Goal: Task Accomplishment & Management: Manage account settings

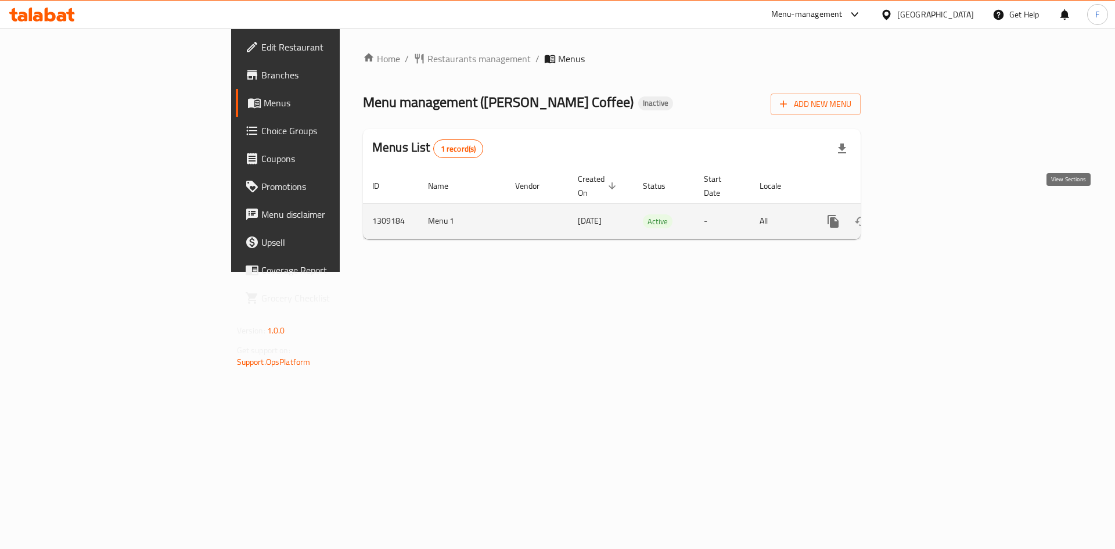
click at [924, 214] on icon "enhanced table" at bounding box center [917, 221] width 14 height 14
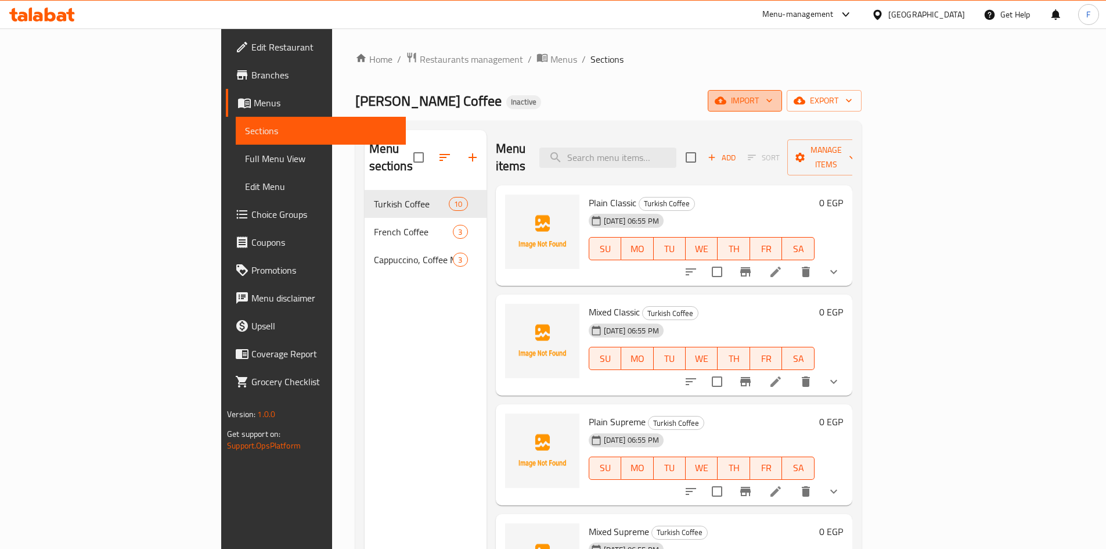
click at [773, 105] on span "import" at bounding box center [745, 100] width 56 height 15
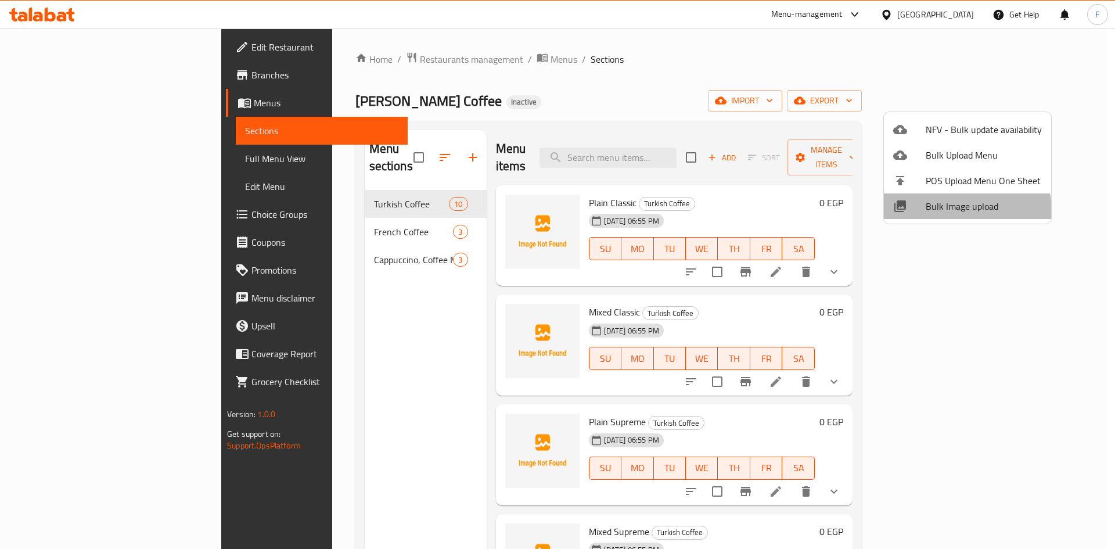
click at [952, 211] on span "Bulk Image upload" at bounding box center [984, 206] width 116 height 14
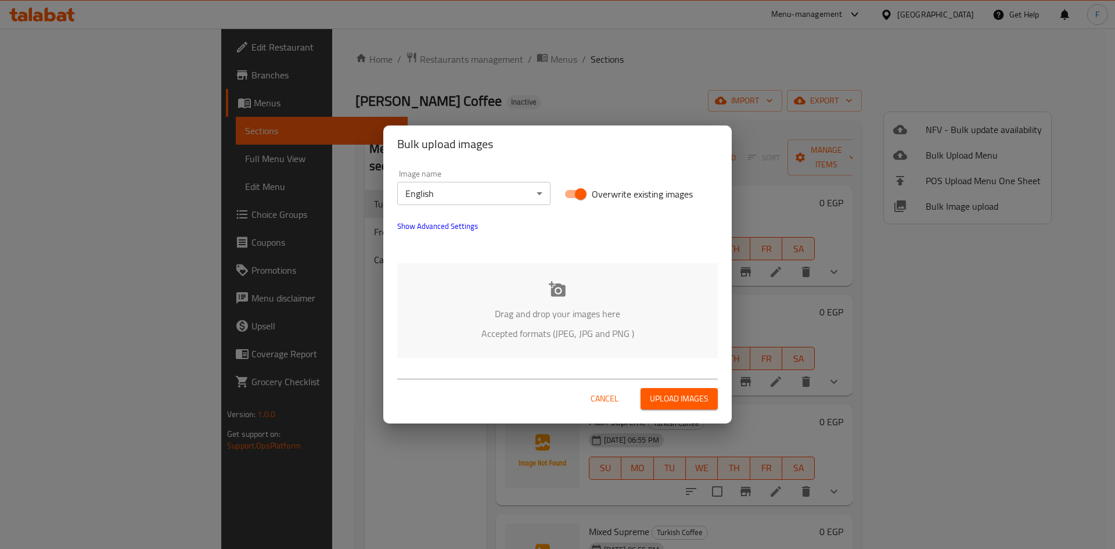
drag, startPoint x: 604, startPoint y: 401, endPoint x: 713, endPoint y: 354, distance: 118.9
click at [606, 401] on span "Cancel" at bounding box center [605, 398] width 28 height 15
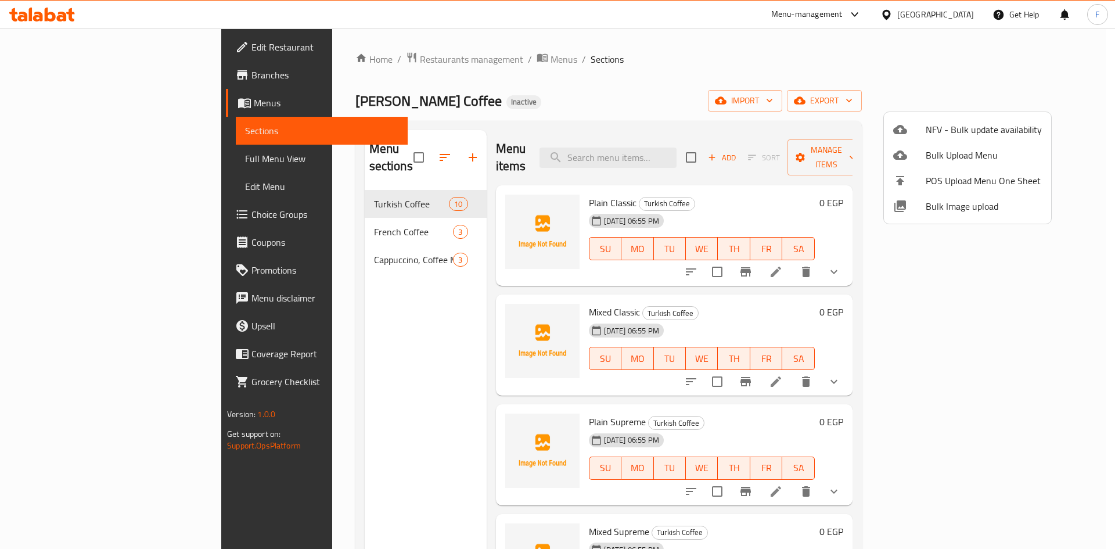
click at [955, 148] on span "Bulk Upload Menu" at bounding box center [984, 155] width 116 height 14
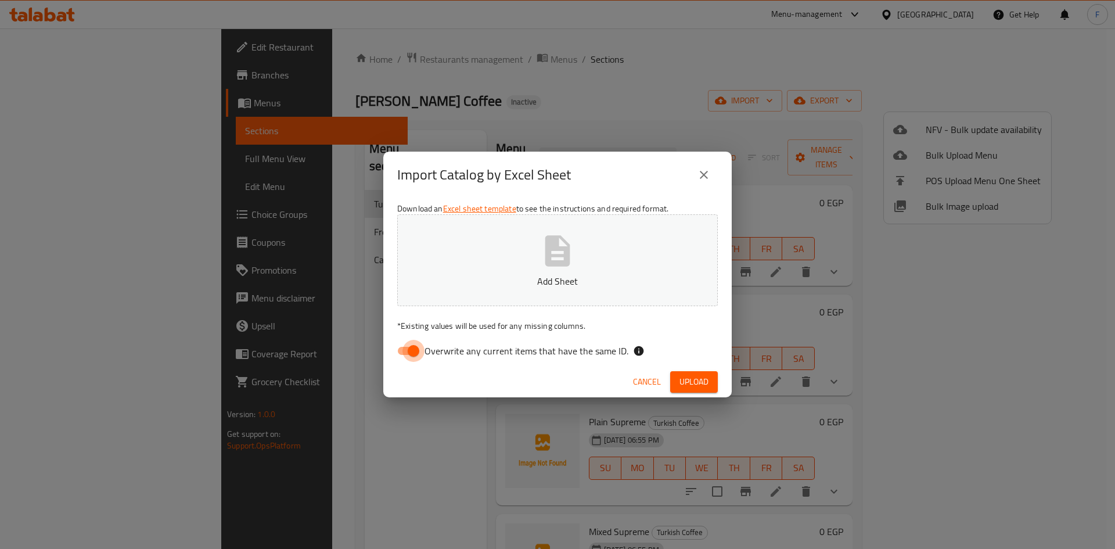
click at [408, 348] on input "Overwrite any current items that have the same ID." at bounding box center [413, 351] width 66 height 22
checkbox input "false"
click at [693, 380] on span "Upload" at bounding box center [693, 382] width 29 height 15
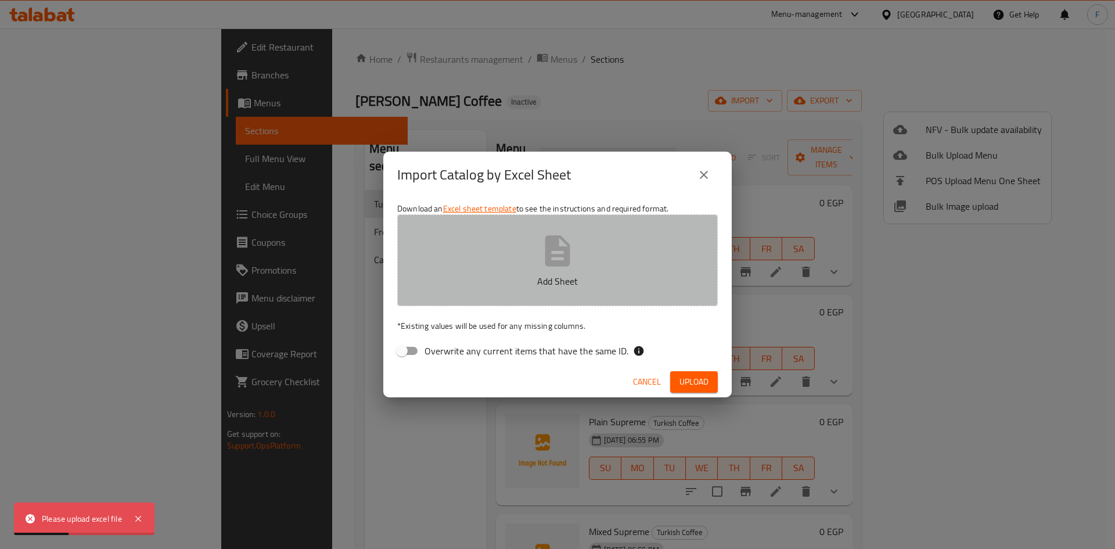
click at [543, 274] on p "Add Sheet" at bounding box center [557, 281] width 285 height 14
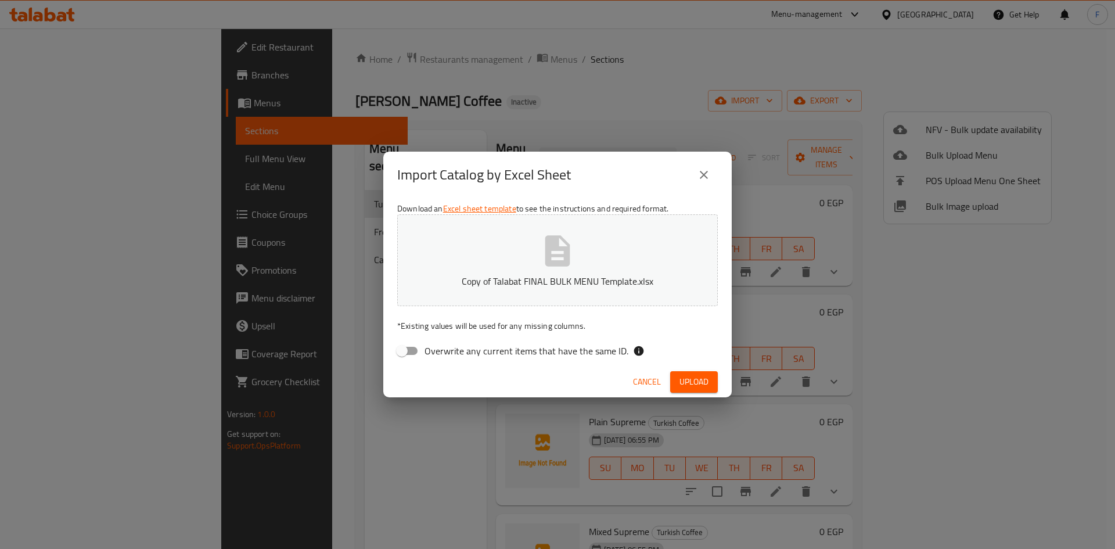
click at [694, 381] on span "Upload" at bounding box center [693, 382] width 29 height 15
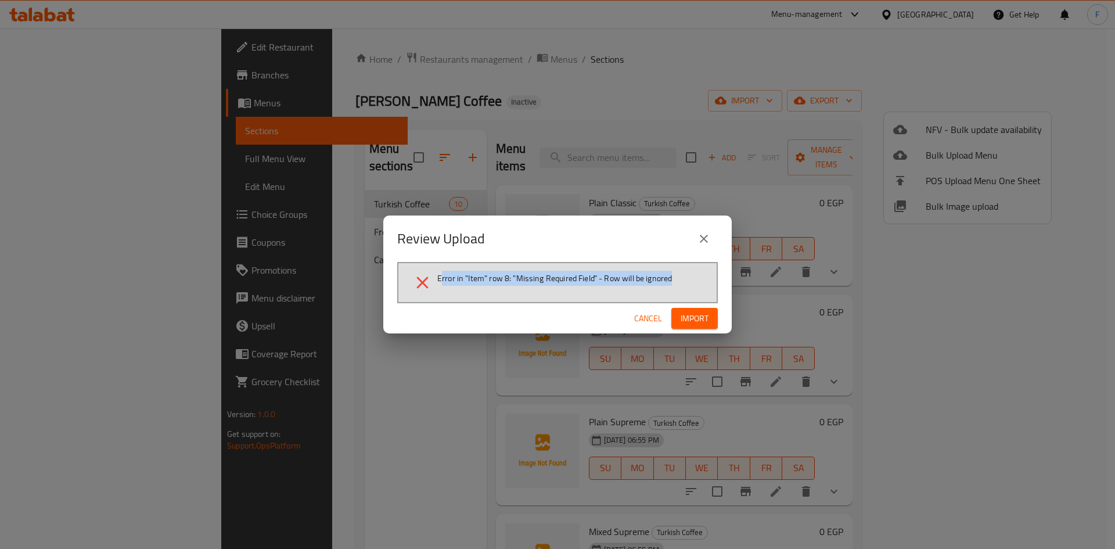
drag, startPoint x: 440, startPoint y: 276, endPoint x: 677, endPoint y: 273, distance: 236.9
click at [677, 273] on li "Error in "Item" row 8: "Missing Required Field" - Row will be ignored" at bounding box center [557, 282] width 290 height 20
click at [711, 237] on button "close" at bounding box center [704, 239] width 28 height 28
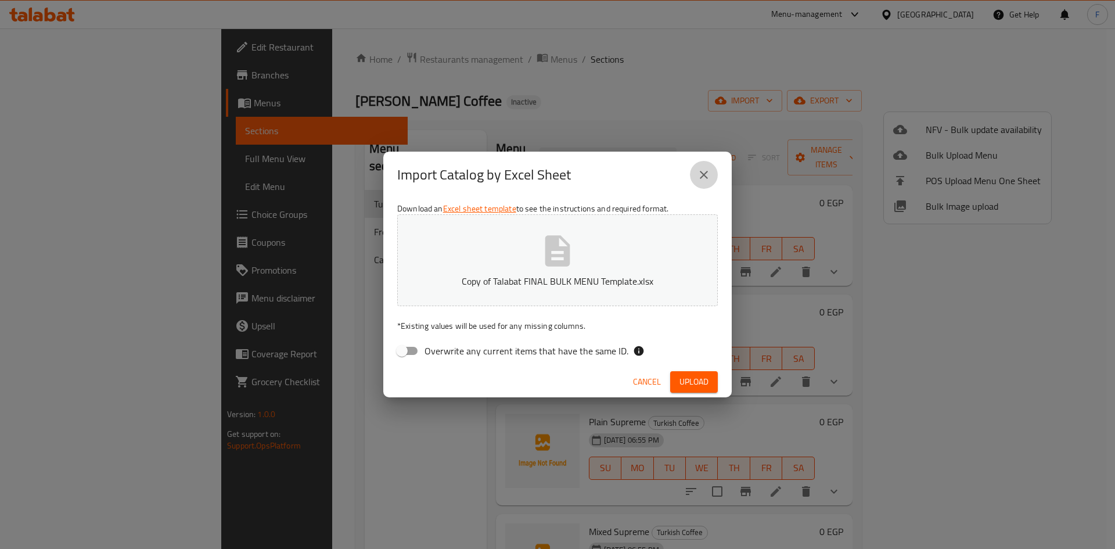
click at [712, 176] on button "close" at bounding box center [704, 175] width 28 height 28
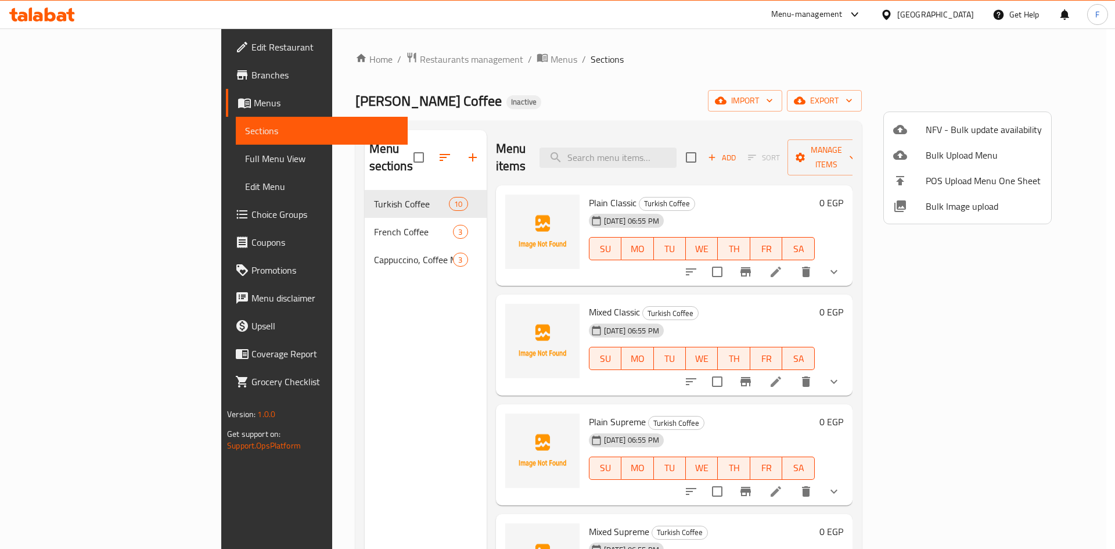
click at [696, 109] on div at bounding box center [557, 274] width 1115 height 549
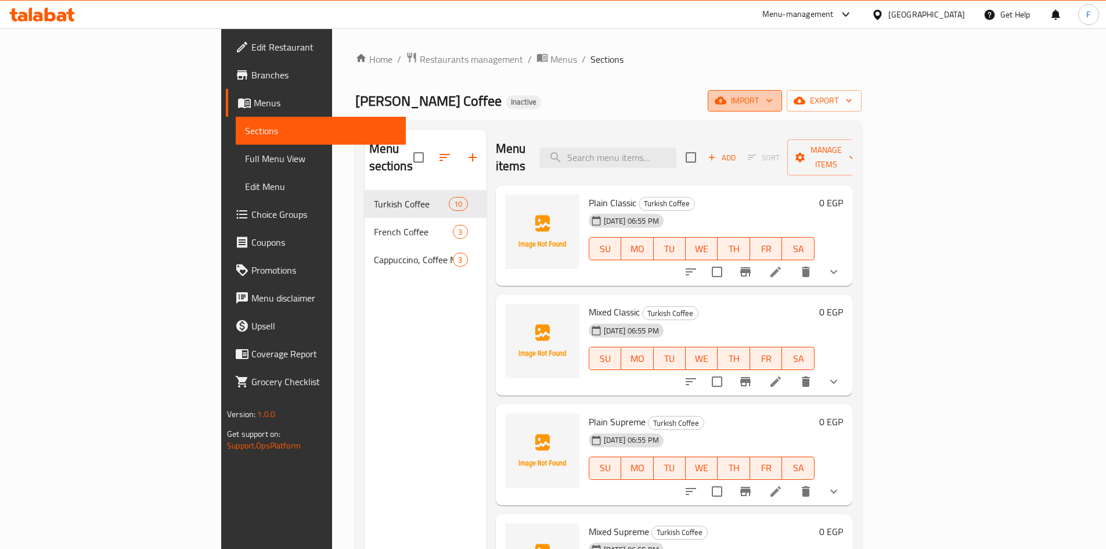
click at [773, 94] on span "import" at bounding box center [745, 100] width 56 height 15
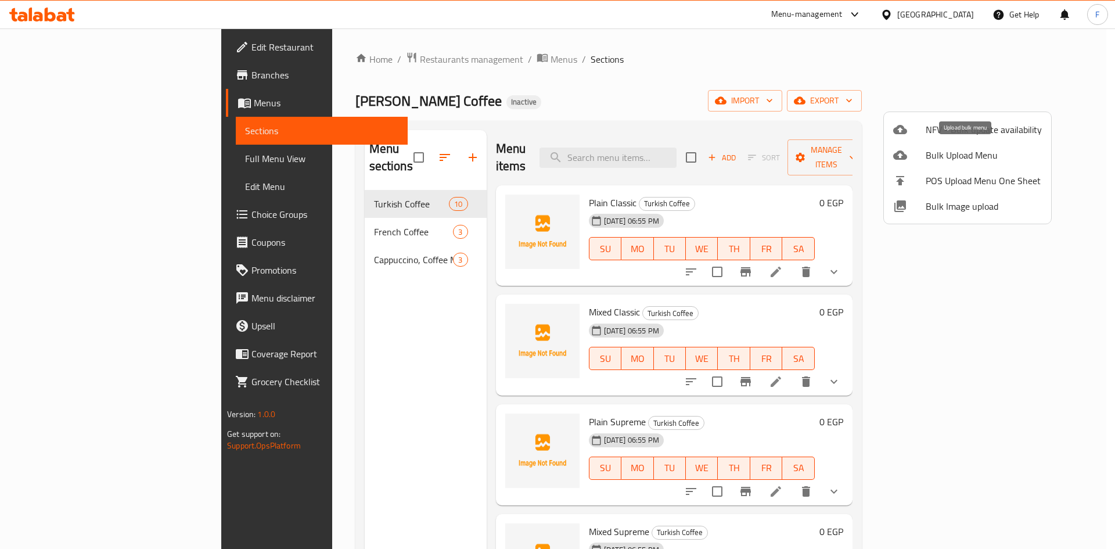
click at [944, 154] on span "Bulk Upload Menu" at bounding box center [984, 155] width 116 height 14
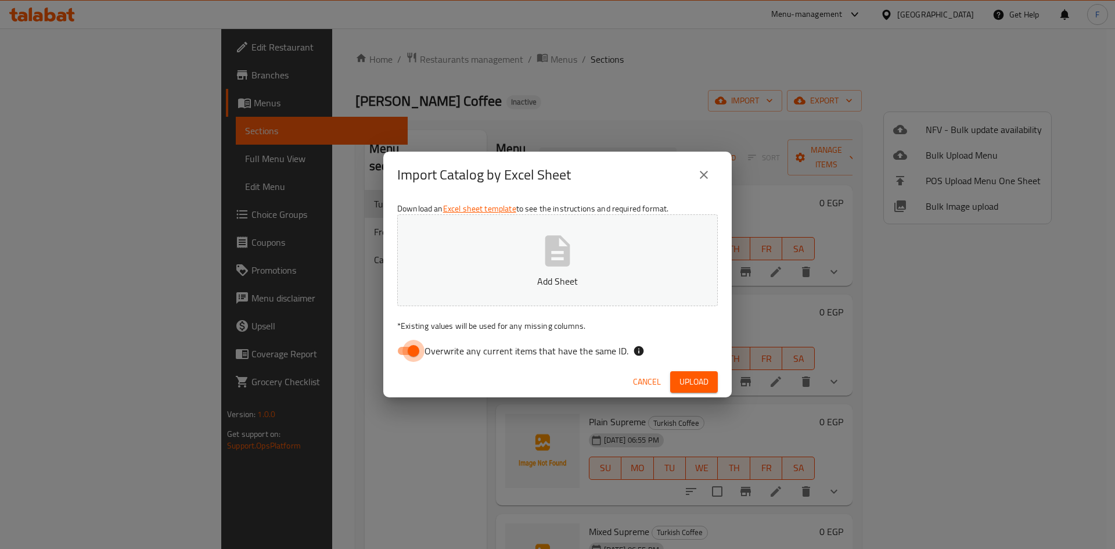
click at [405, 351] on input "Overwrite any current items that have the same ID." at bounding box center [413, 351] width 66 height 22
checkbox input "false"
click at [696, 383] on span "Upload" at bounding box center [693, 382] width 29 height 15
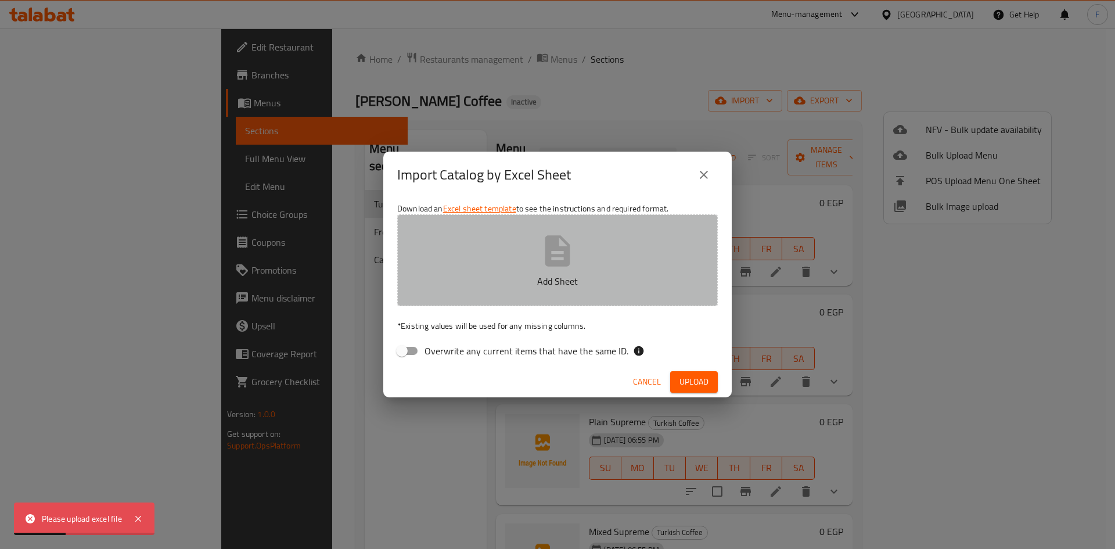
click at [559, 265] on icon "button" at bounding box center [557, 250] width 25 height 31
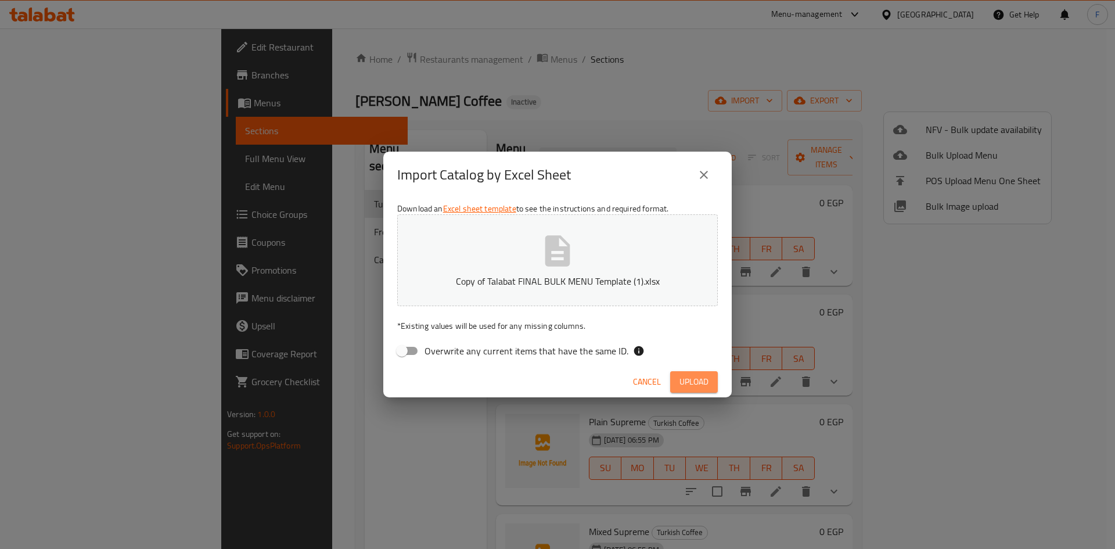
click at [695, 385] on span "Upload" at bounding box center [693, 382] width 29 height 15
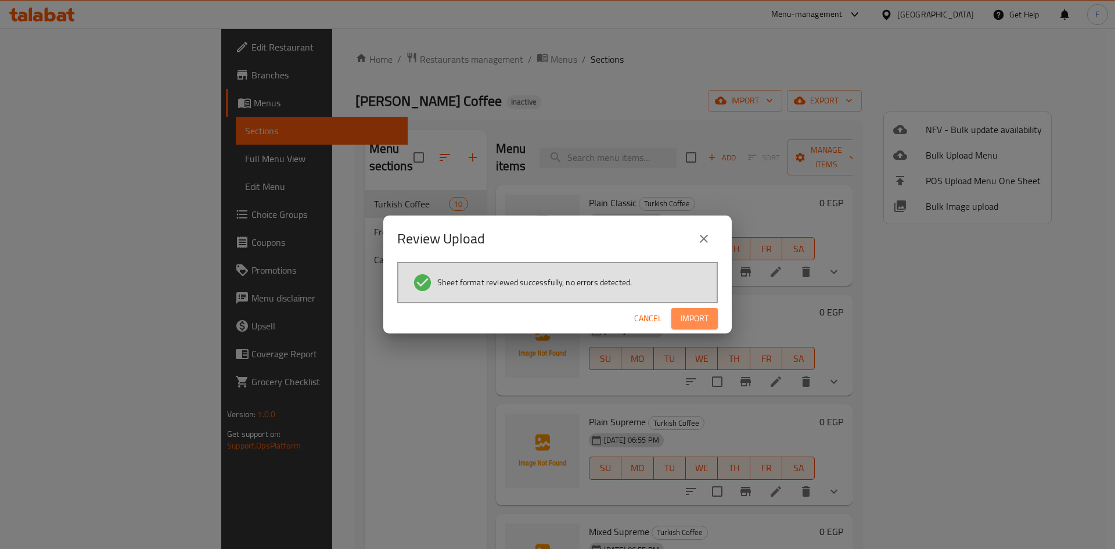
click at [701, 317] on span "Import" at bounding box center [695, 318] width 28 height 15
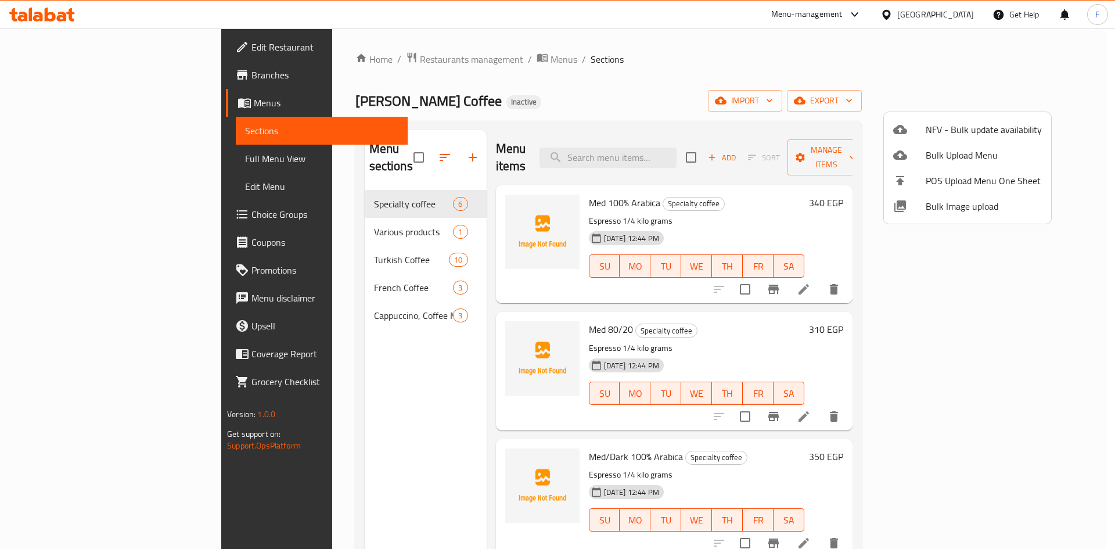
click at [301, 300] on div at bounding box center [557, 274] width 1115 height 549
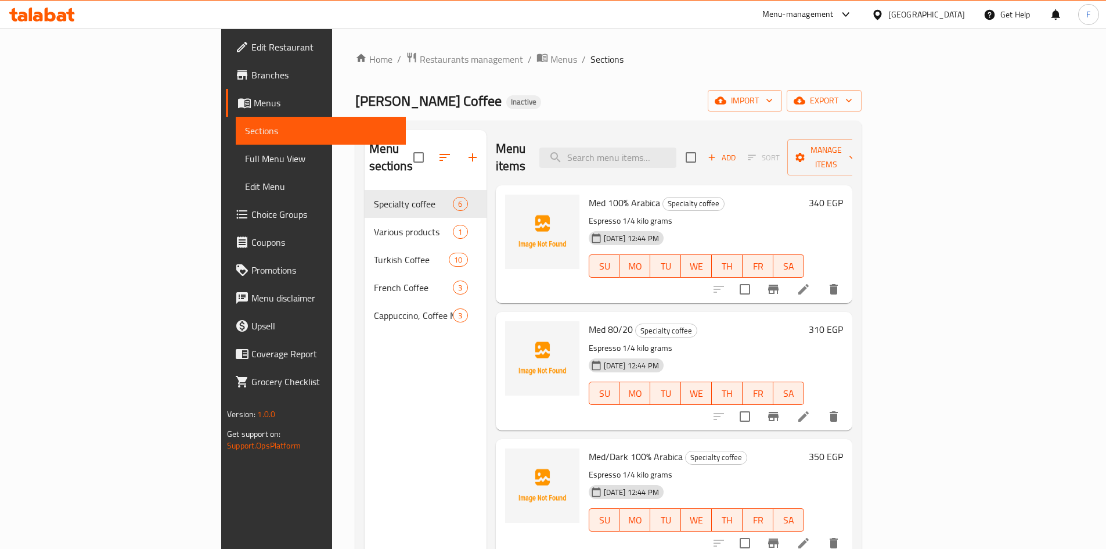
click at [374, 308] on span "Cappuccino, Coffee Mix And Instant Coffee" at bounding box center [414, 315] width 80 height 14
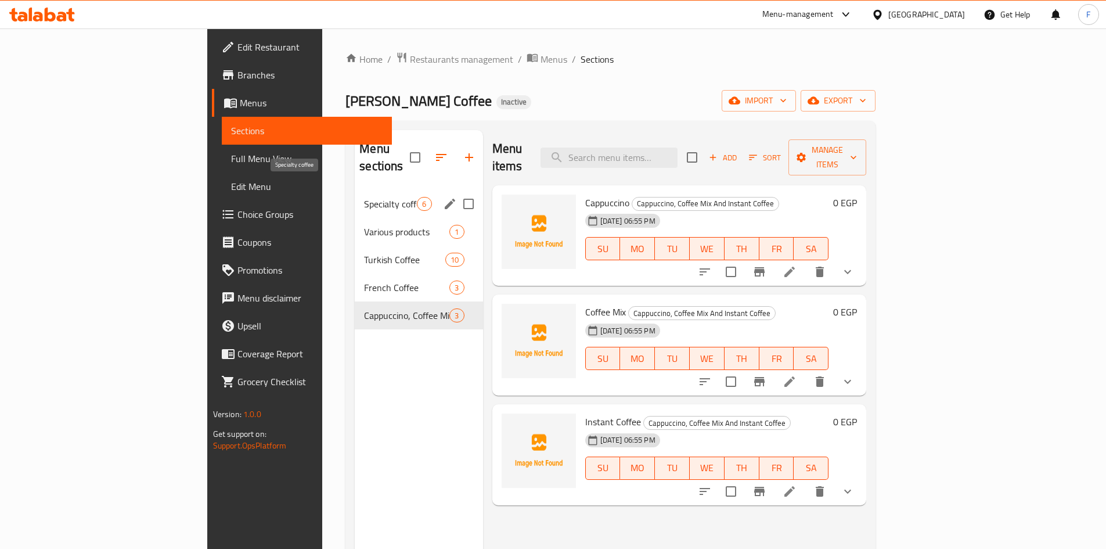
click at [364, 197] on span "Specialty coffee" at bounding box center [390, 204] width 53 height 14
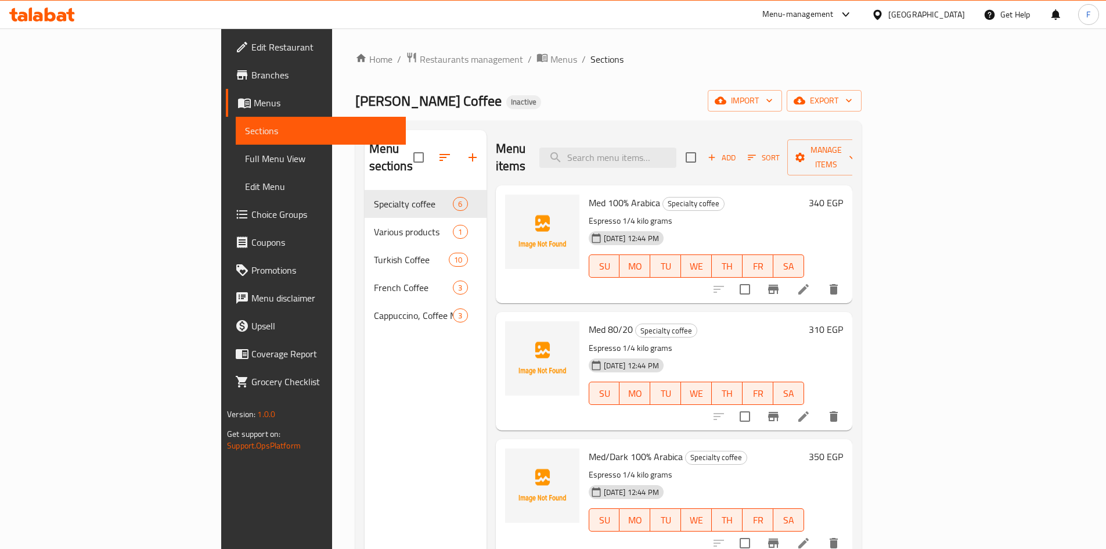
click at [589, 194] on span "Med 100% Arabica" at bounding box center [624, 202] width 71 height 17
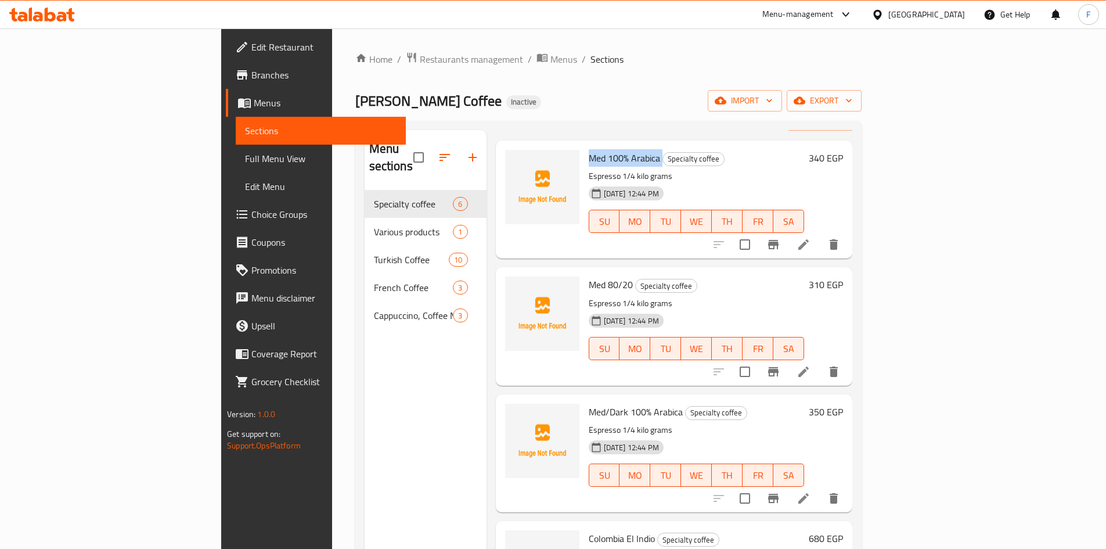
scroll to position [58, 0]
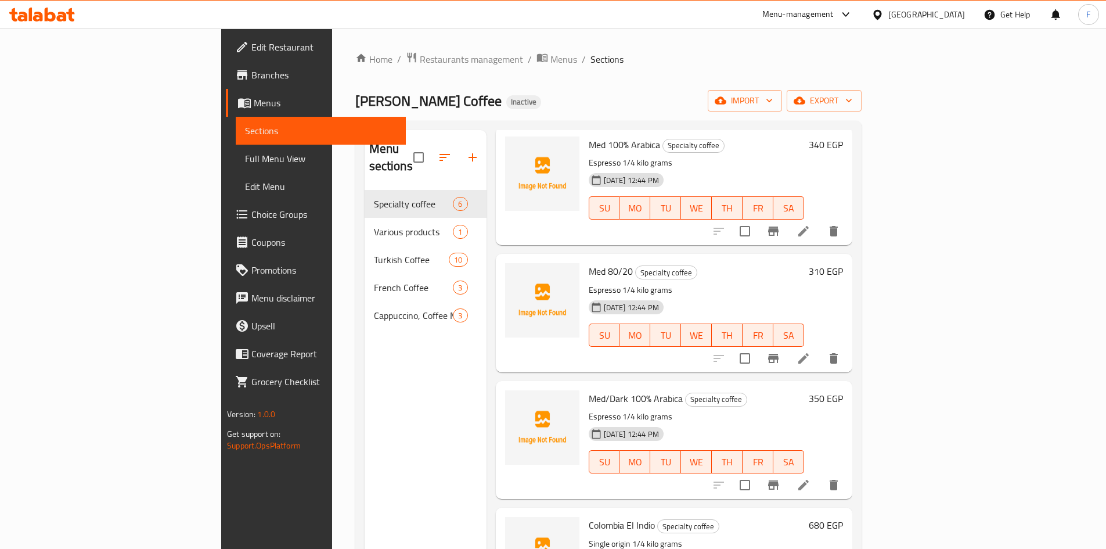
click at [589, 262] on span "Med 80/20" at bounding box center [611, 270] width 44 height 17
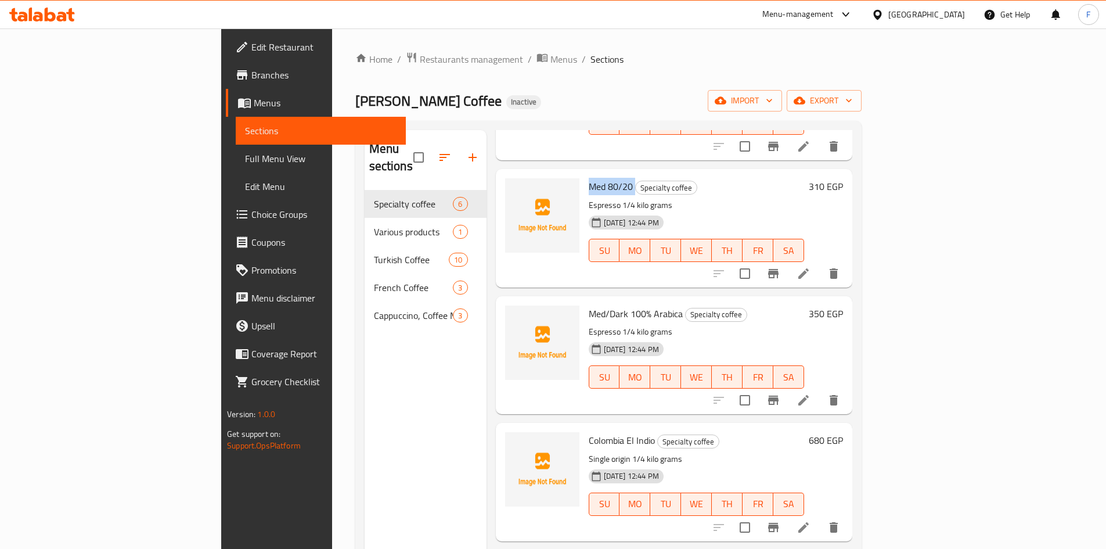
scroll to position [174, 0]
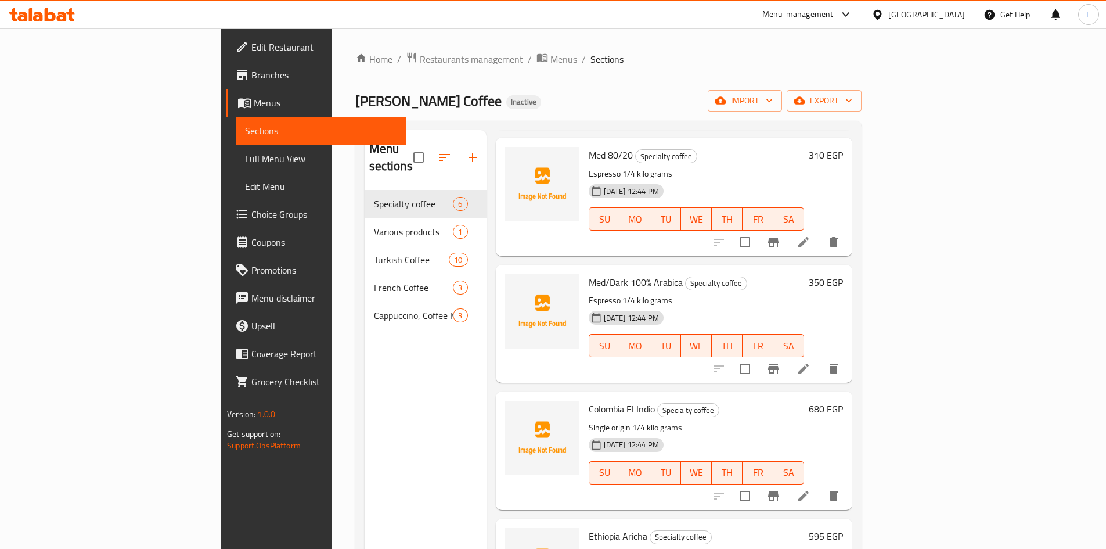
click at [589, 273] on span "Med/Dark 100% Arabica" at bounding box center [636, 281] width 94 height 17
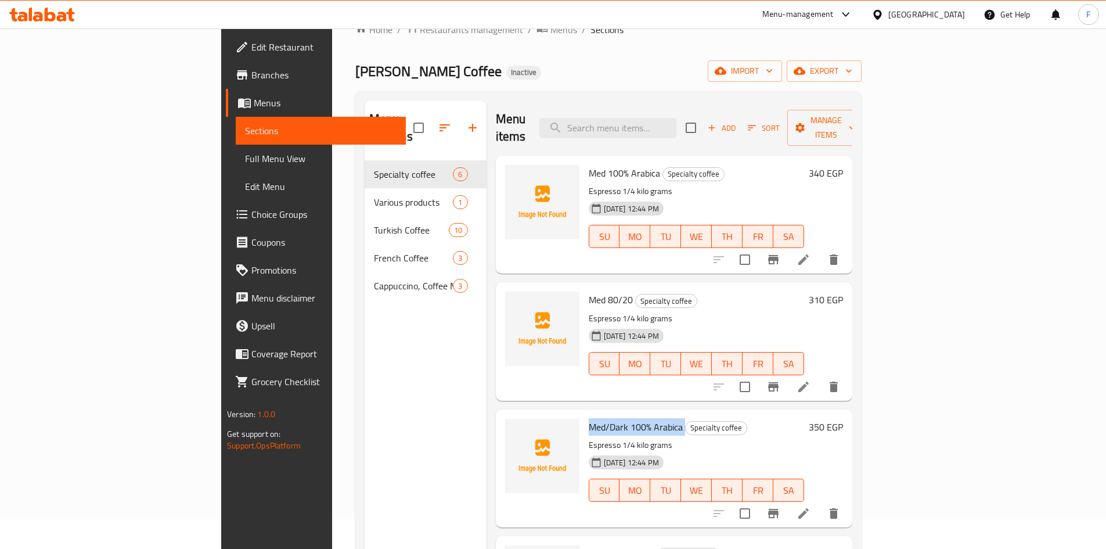
scroll to position [58, 0]
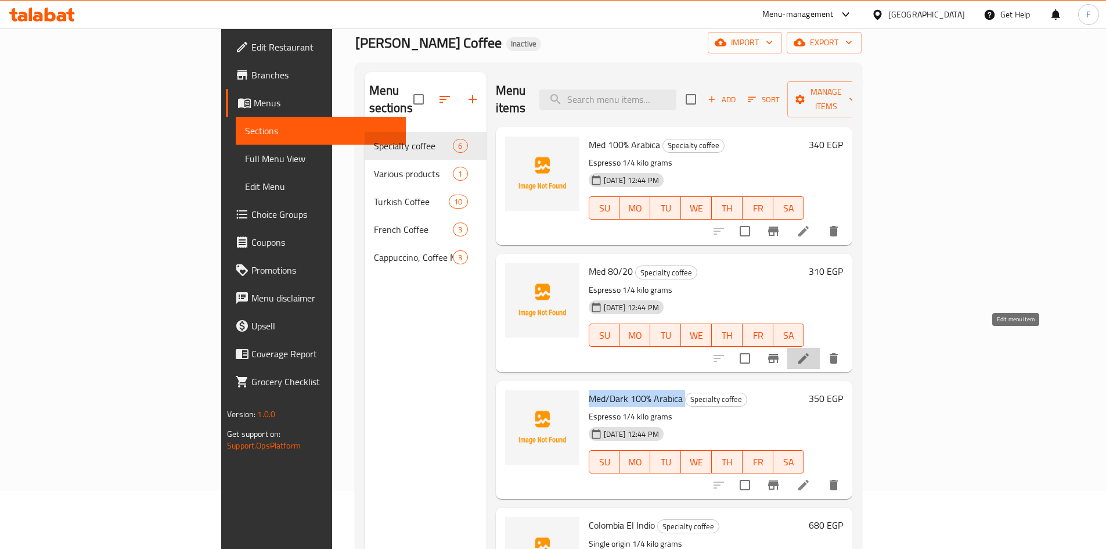
click at [811, 351] on icon at bounding box center [804, 358] width 14 height 14
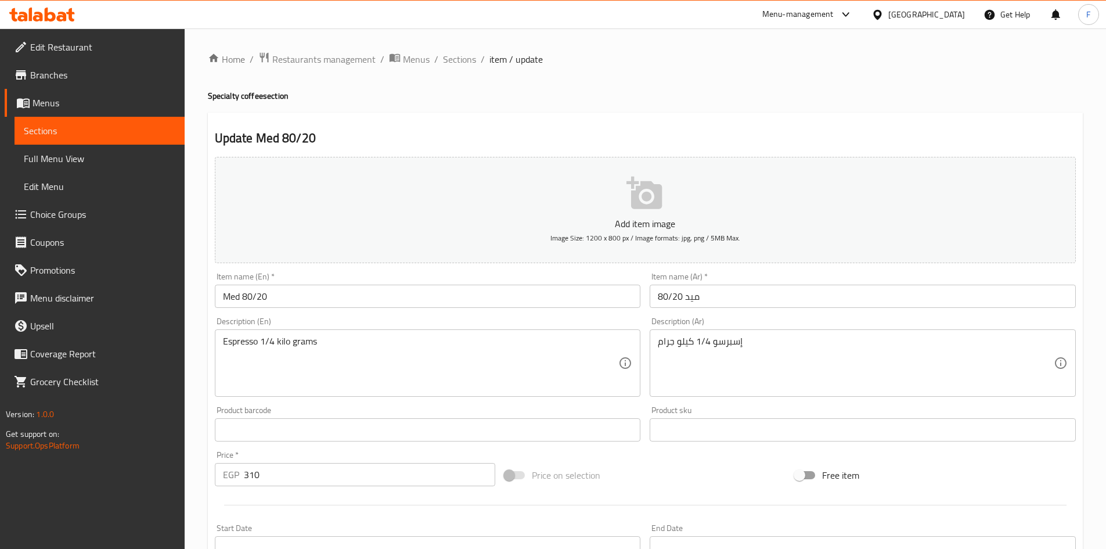
click at [684, 300] on input "ميد 80/20" at bounding box center [863, 296] width 426 height 23
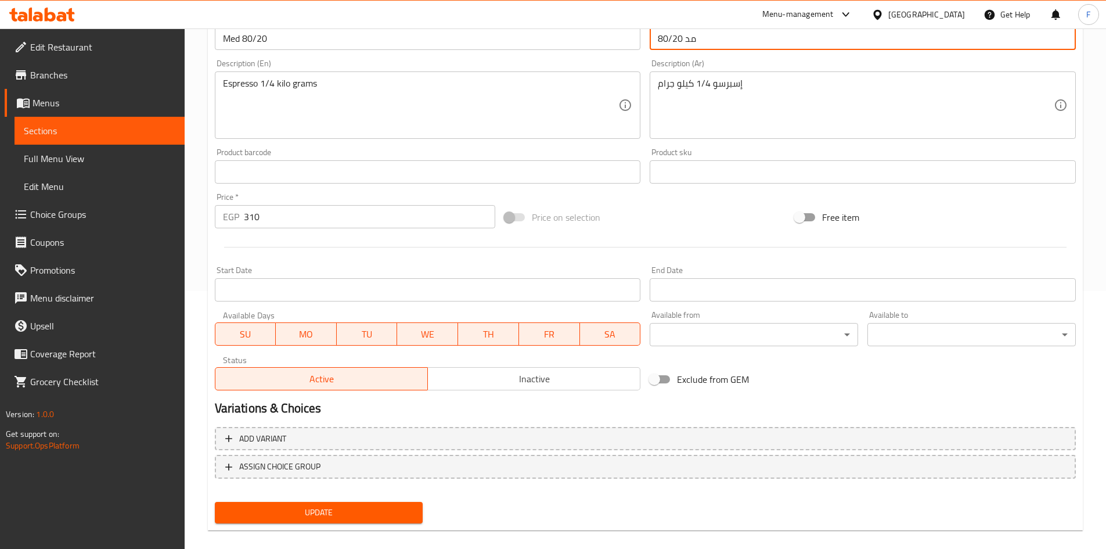
scroll to position [272, 0]
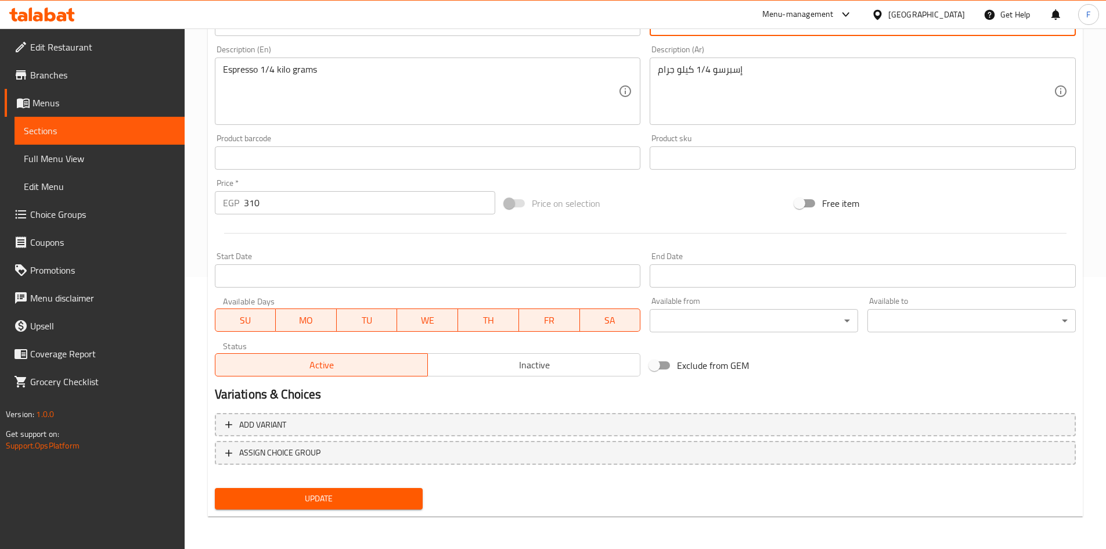
type input "مد 80/20"
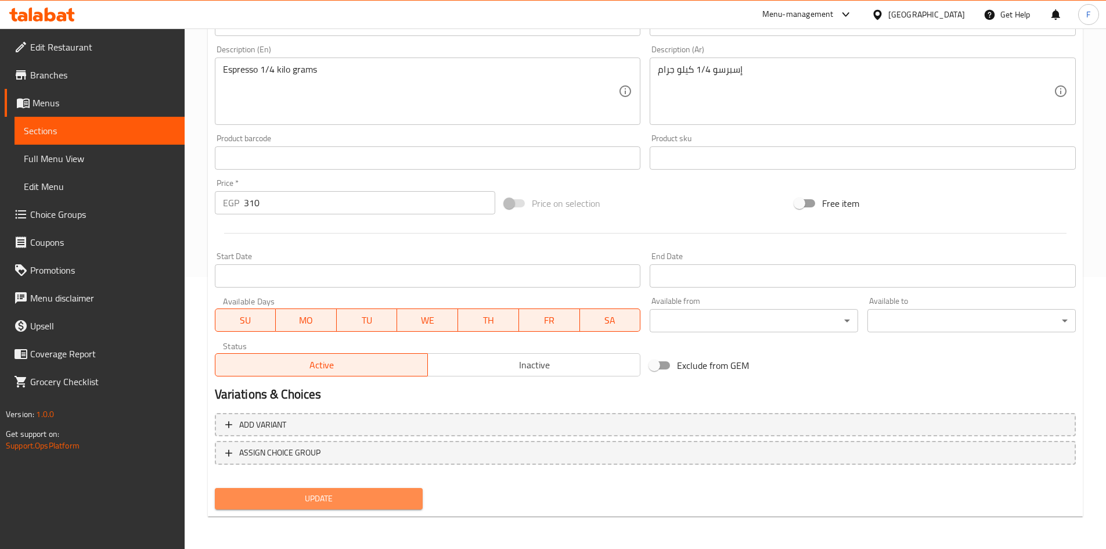
click at [384, 501] on span "Update" at bounding box center [319, 498] width 190 height 15
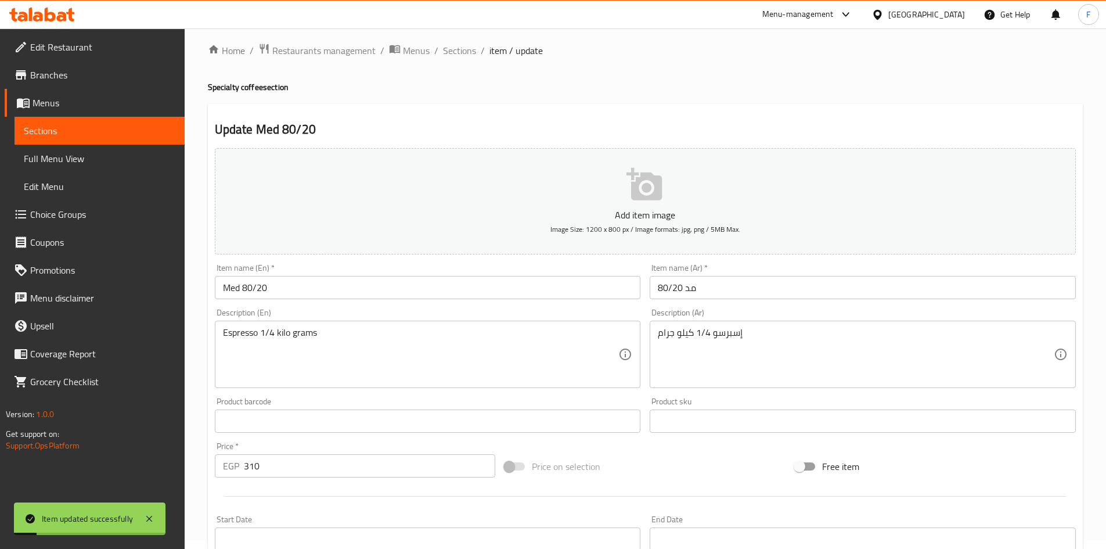
scroll to position [0, 0]
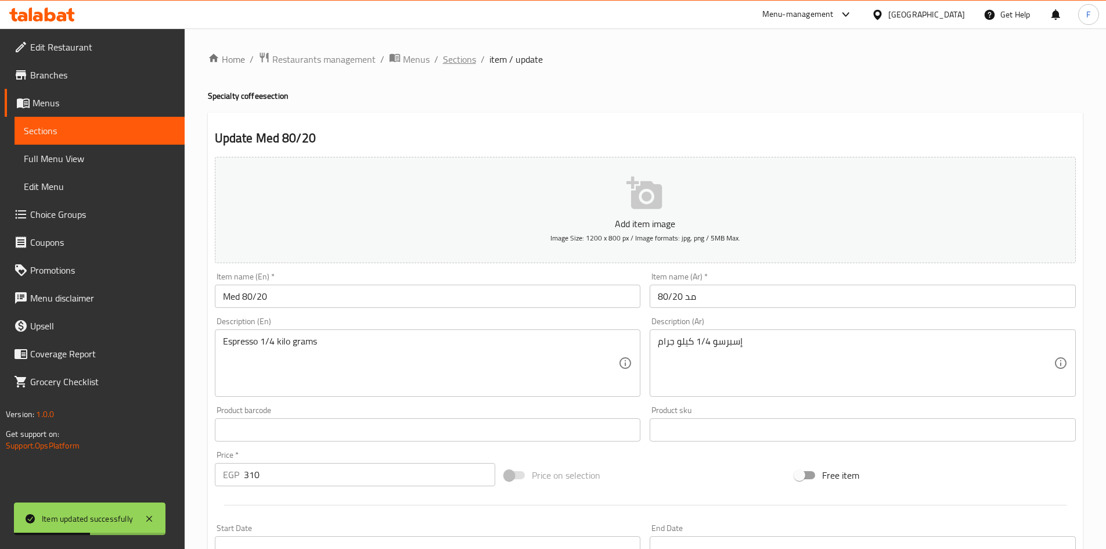
click at [461, 63] on span "Sections" at bounding box center [459, 59] width 33 height 14
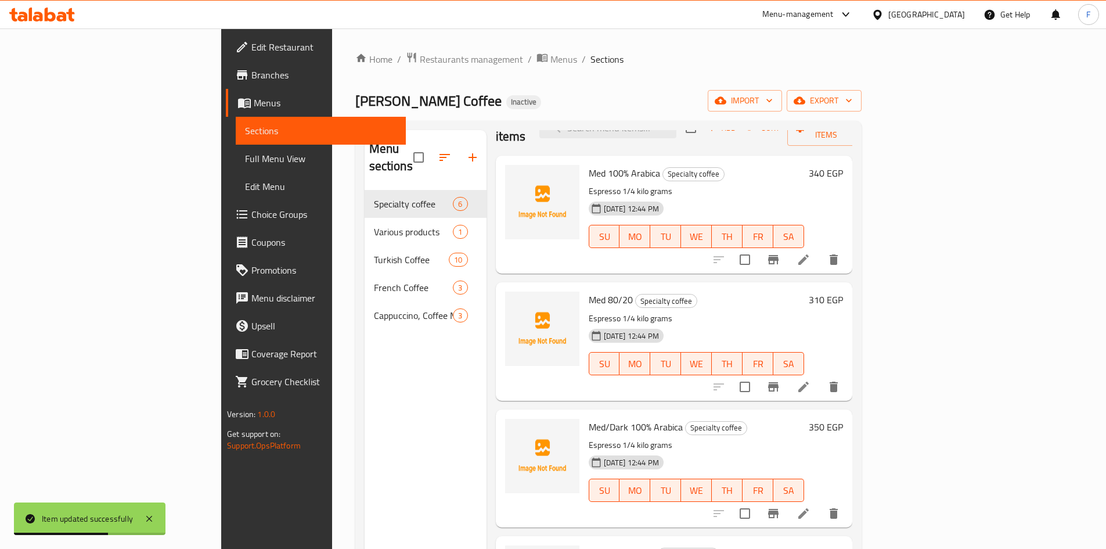
scroll to position [116, 0]
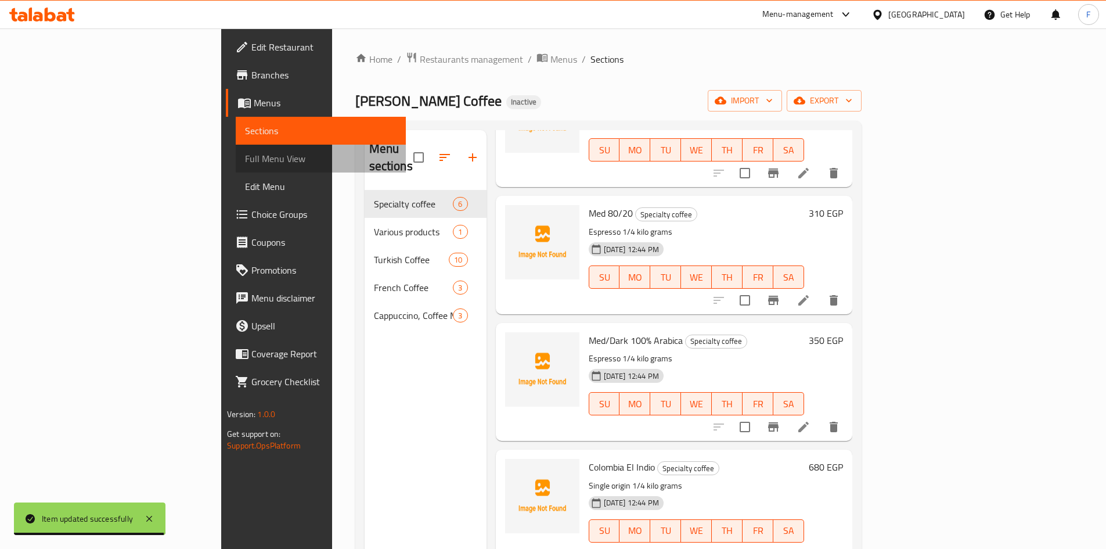
click at [245, 152] on span "Full Menu View" at bounding box center [321, 159] width 152 height 14
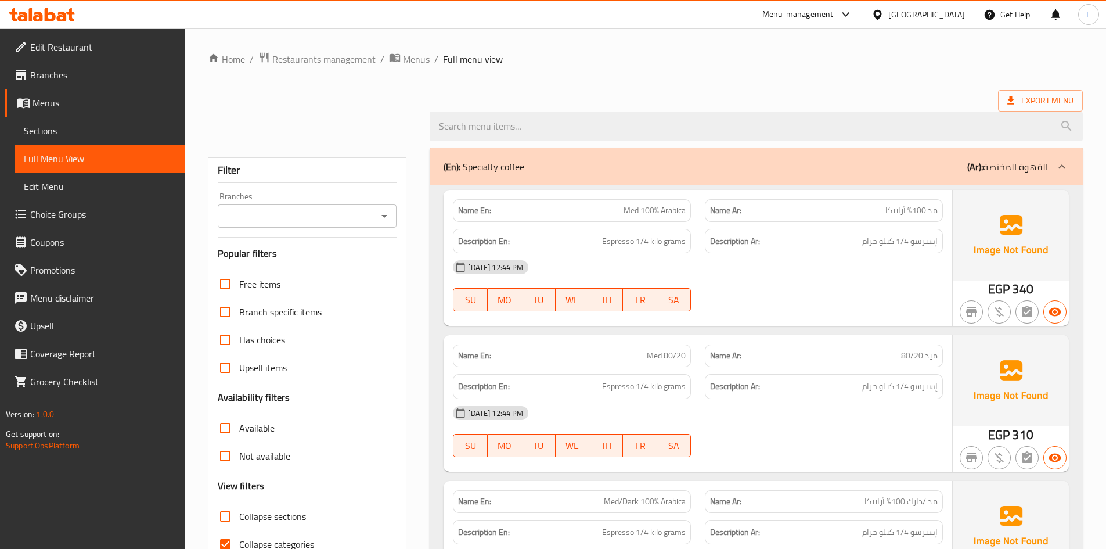
click at [913, 215] on span "مد 100٪ أرابيكا" at bounding box center [911, 210] width 52 height 12
click at [652, 208] on span "Med 100% Arabica" at bounding box center [655, 210] width 62 height 12
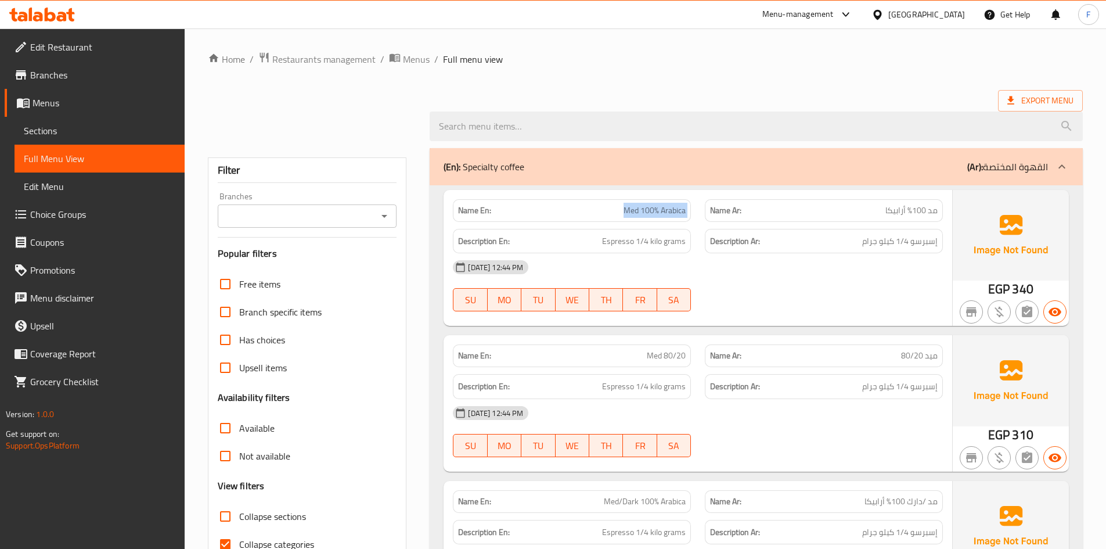
click at [652, 208] on span "Med 100% Arabica" at bounding box center [655, 210] width 62 height 12
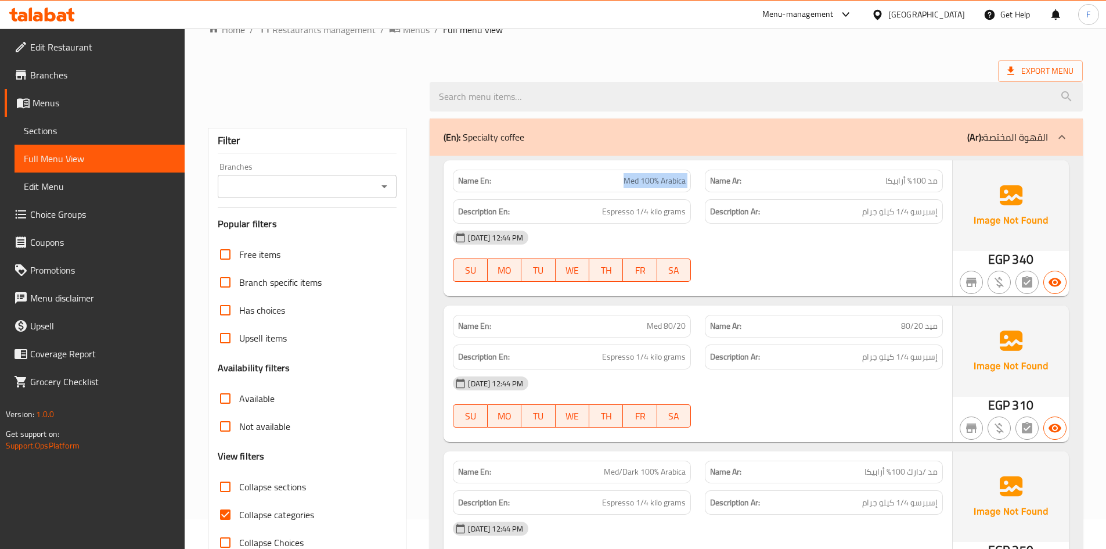
scroll to position [116, 0]
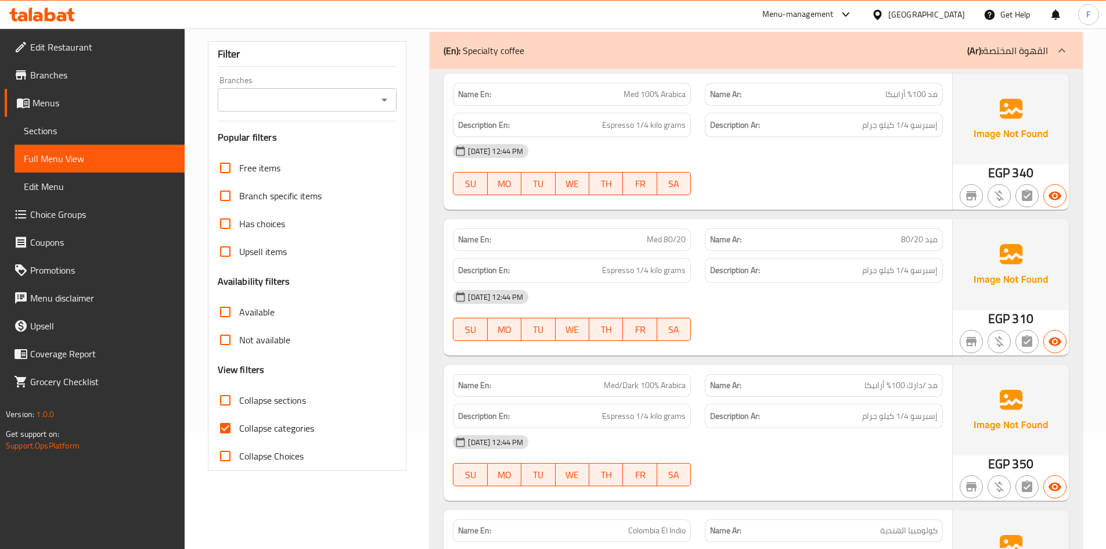
click at [908, 244] on span "ميد 80/20" at bounding box center [919, 239] width 37 height 12
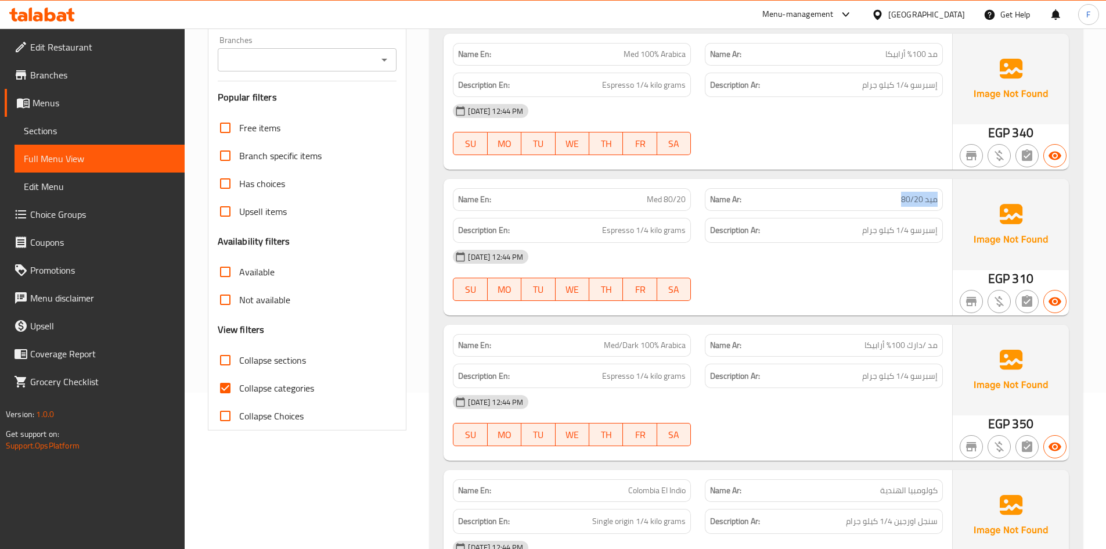
scroll to position [174, 0]
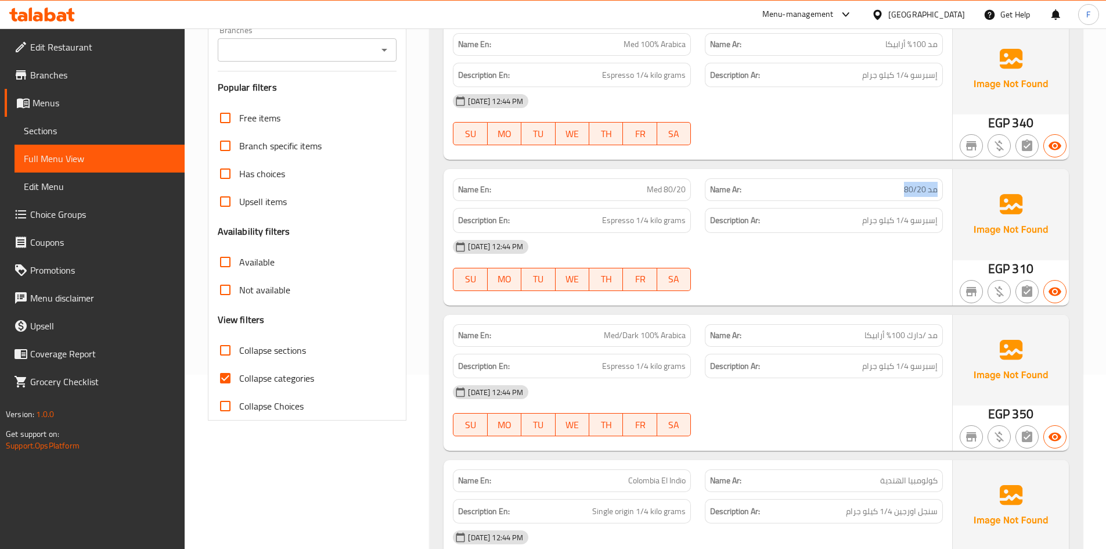
click at [913, 187] on span "مد 80/20" at bounding box center [921, 189] width 34 height 12
click at [667, 192] on span "Med 80/20" at bounding box center [666, 189] width 39 height 12
click at [901, 226] on span "إسبرسو 1/4 كيلو جرام" at bounding box center [899, 220] width 75 height 15
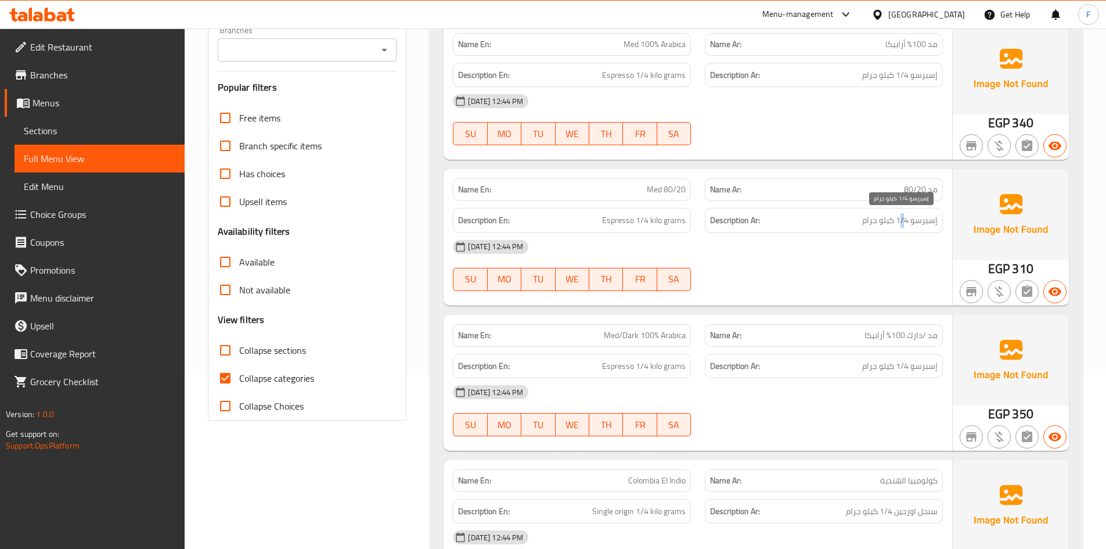
click at [901, 226] on span "إسبرسو 1/4 كيلو جرام" at bounding box center [899, 220] width 75 height 15
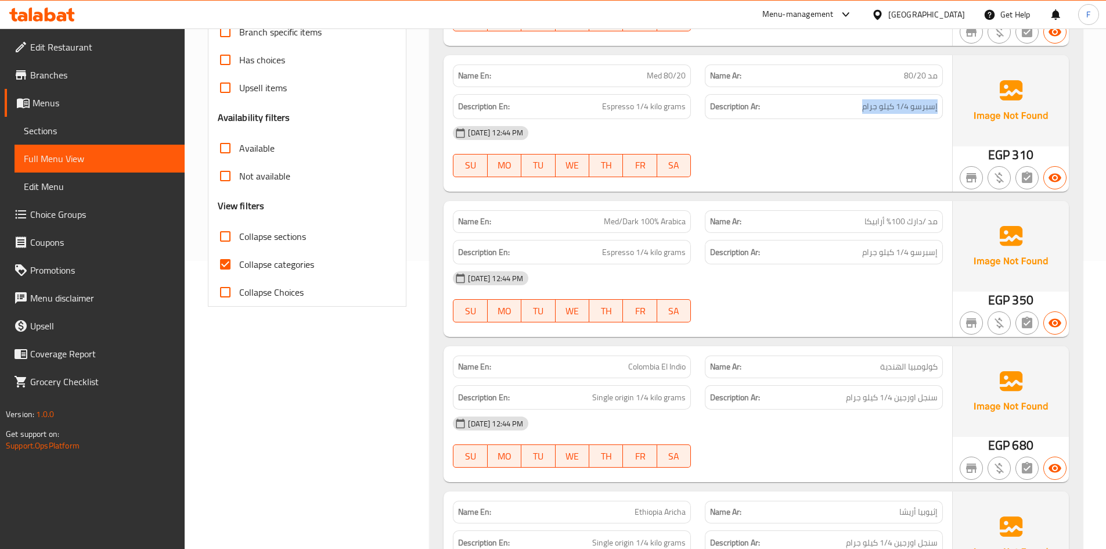
scroll to position [290, 0]
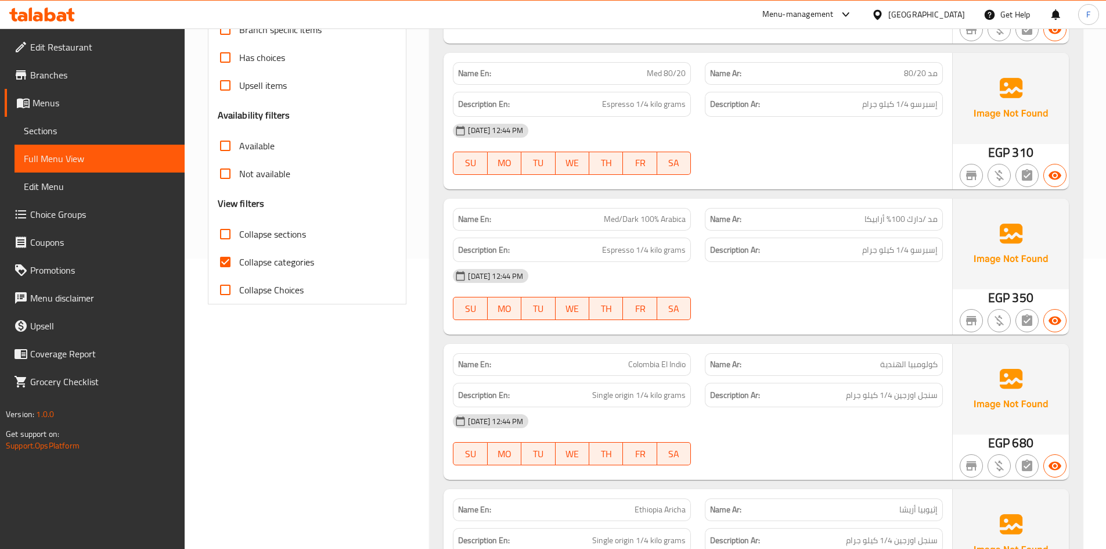
click at [905, 222] on span "مد /دارك 100% أرابيكا" at bounding box center [901, 219] width 73 height 12
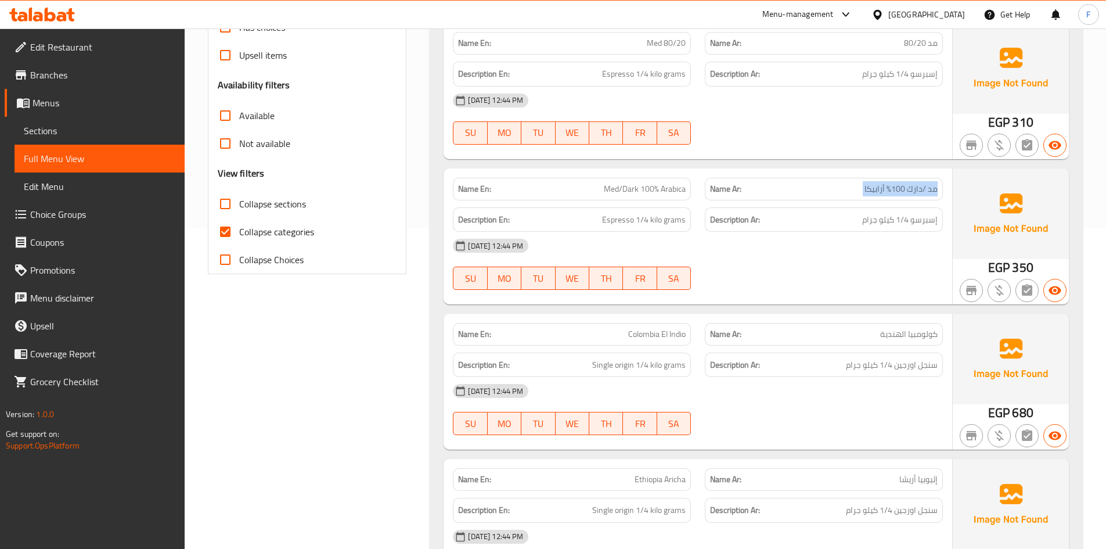
scroll to position [406, 0]
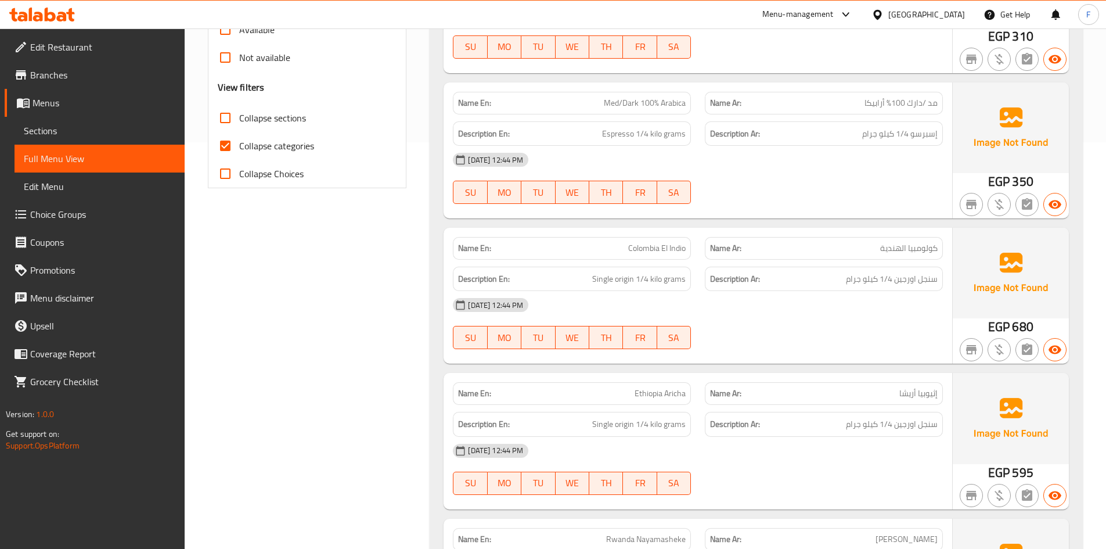
click at [902, 244] on span "كولومبيا الهندية" at bounding box center [908, 248] width 57 height 12
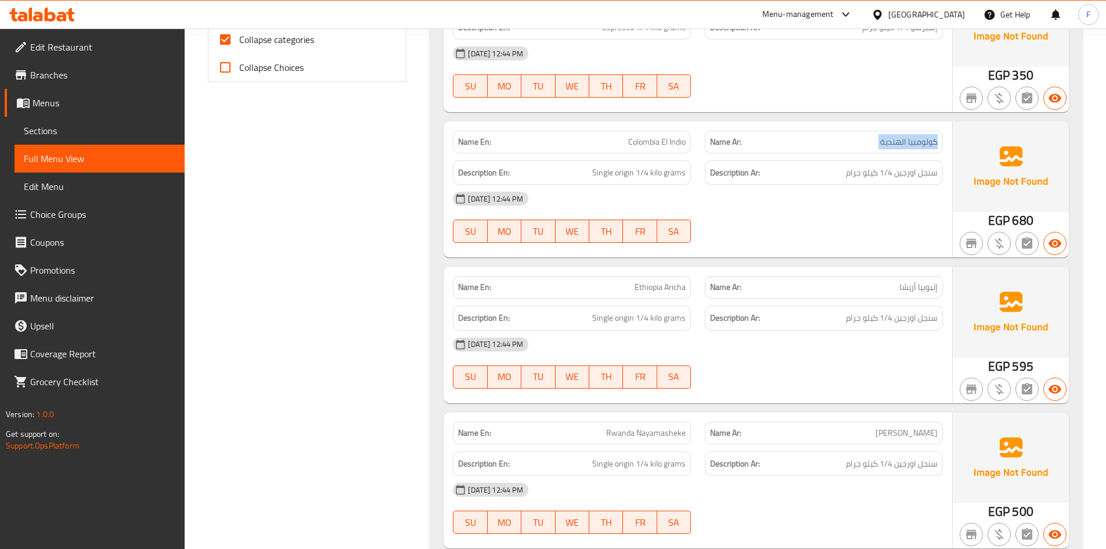
scroll to position [523, 0]
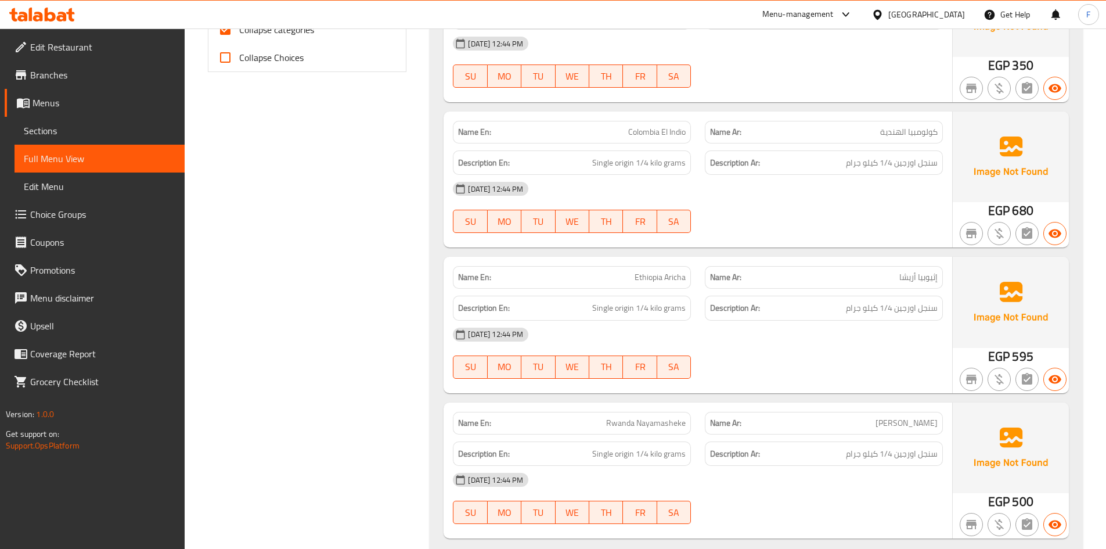
click at [895, 167] on span "سنجل اورجين 1/4 كيلو جرام" at bounding box center [892, 163] width 92 height 15
click at [902, 303] on span "سنجل اورجين 1/4 كيلو جرام" at bounding box center [892, 308] width 92 height 15
click at [902, 304] on span "سنجل اورجين 1/4 كيلو جرام" at bounding box center [892, 308] width 92 height 15
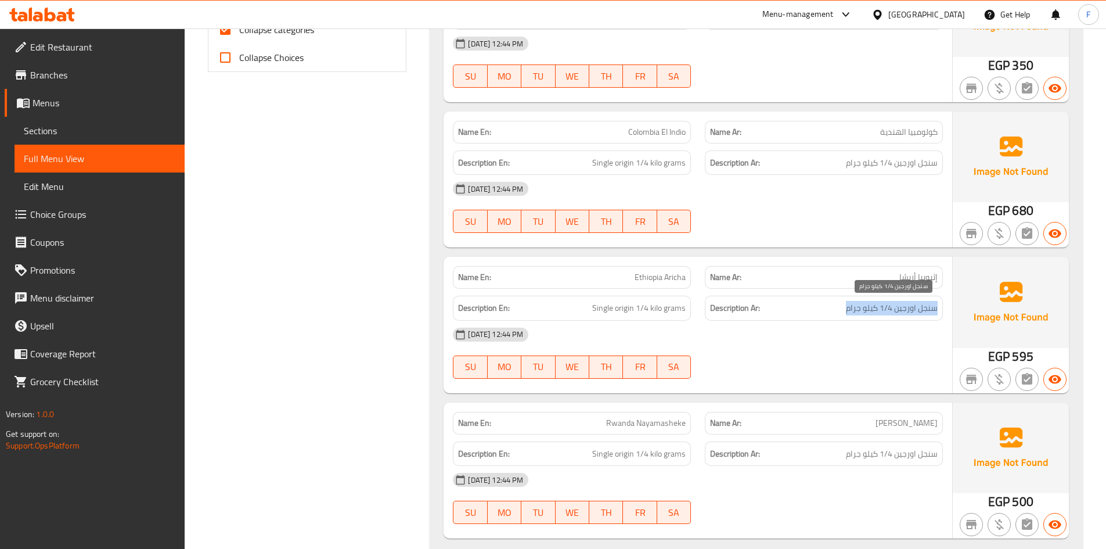
click at [902, 304] on span "سنجل اورجين 1/4 كيلو جرام" at bounding box center [892, 308] width 92 height 15
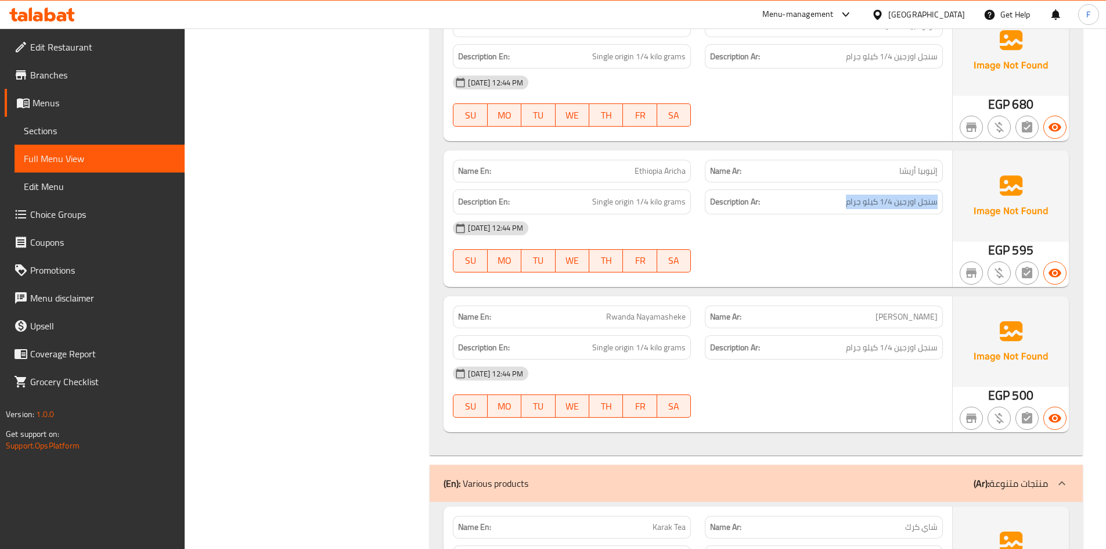
scroll to position [639, 0]
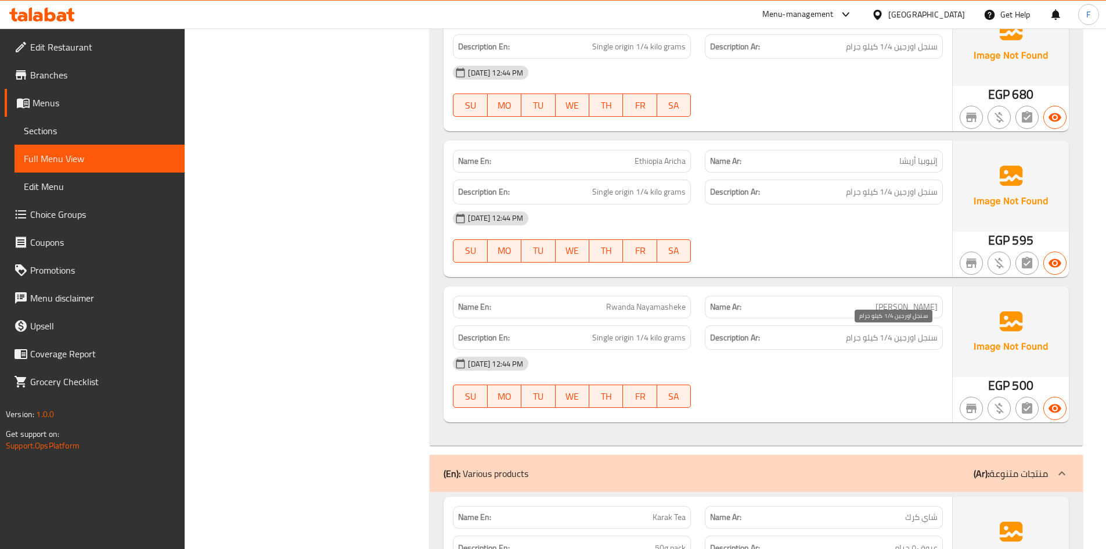
click at [903, 343] on span "سنجل اورجين 1/4 كيلو جرام" at bounding box center [892, 337] width 92 height 15
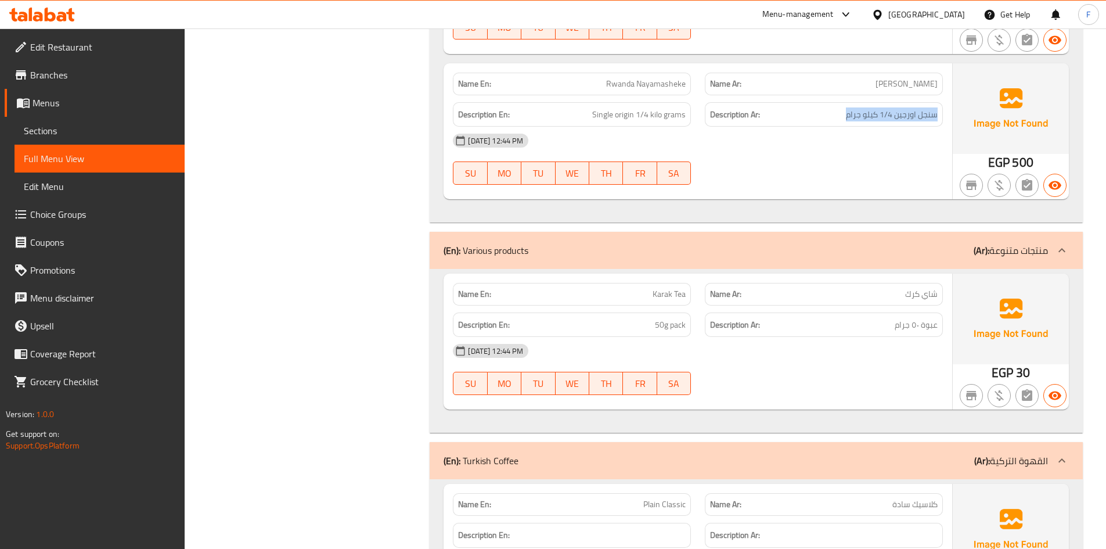
scroll to position [929, 0]
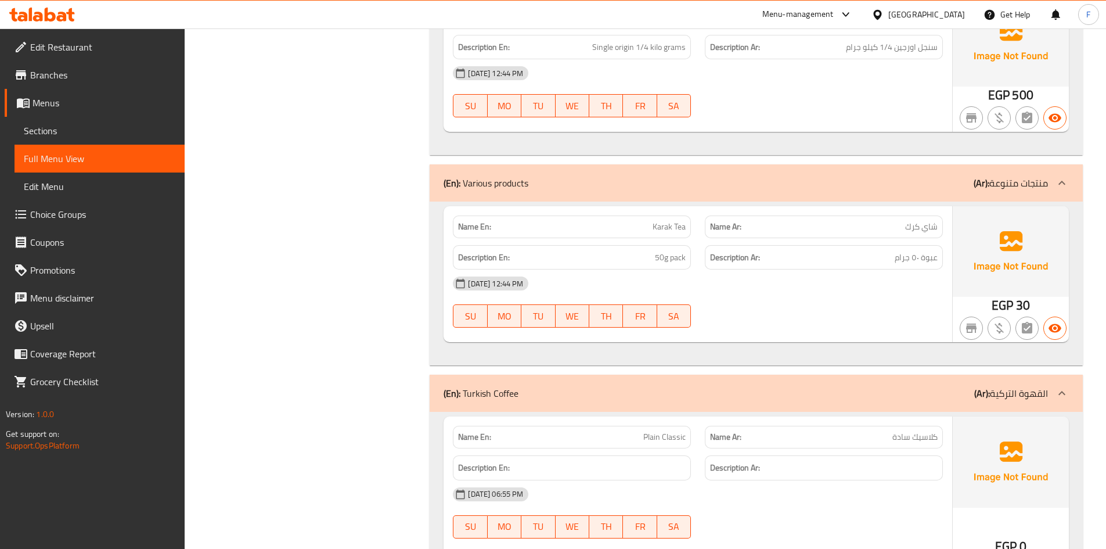
click at [910, 265] on div "Description Ar: عبوة ٥٠ جرام" at bounding box center [824, 257] width 238 height 25
click at [664, 260] on span "50g pack" at bounding box center [670, 257] width 31 height 15
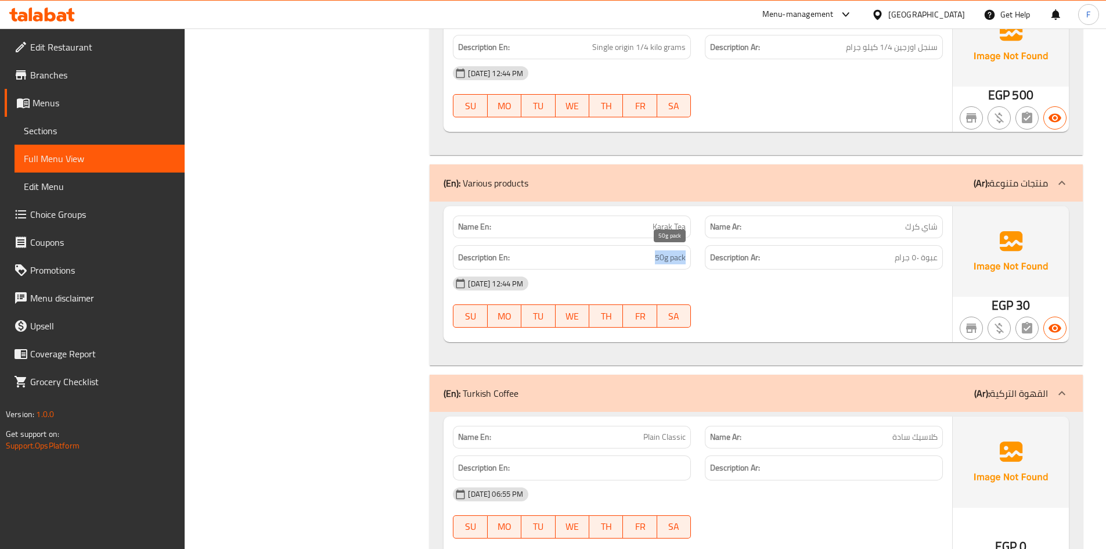
click at [664, 260] on span "50g pack" at bounding box center [670, 257] width 31 height 15
click at [678, 264] on span "50g pack" at bounding box center [670, 257] width 31 height 15
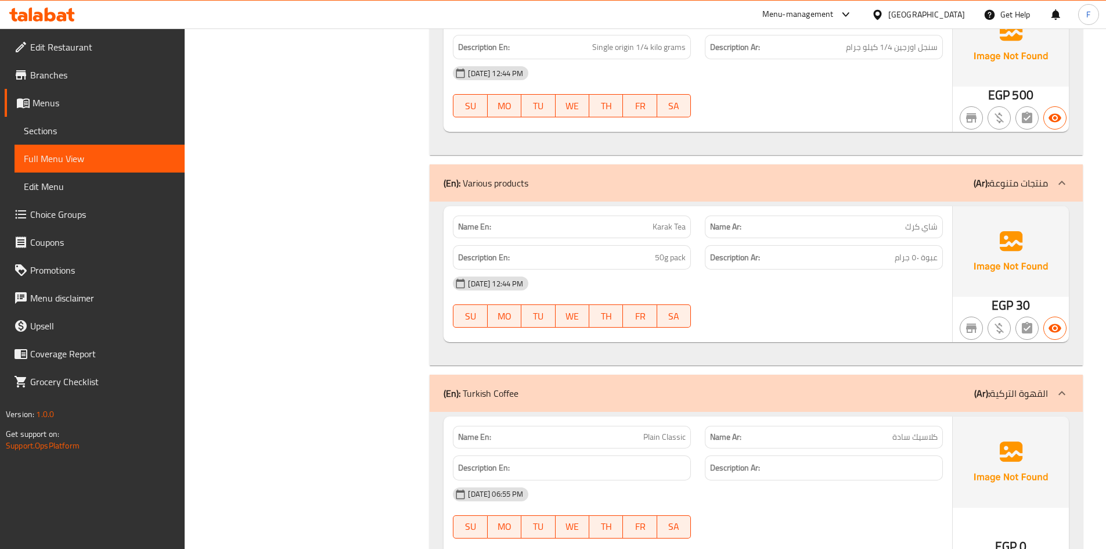
click at [665, 226] on span "Karak Tea" at bounding box center [669, 227] width 33 height 12
click at [862, 229] on p "Name Ar: شاي كرك" at bounding box center [824, 227] width 228 height 12
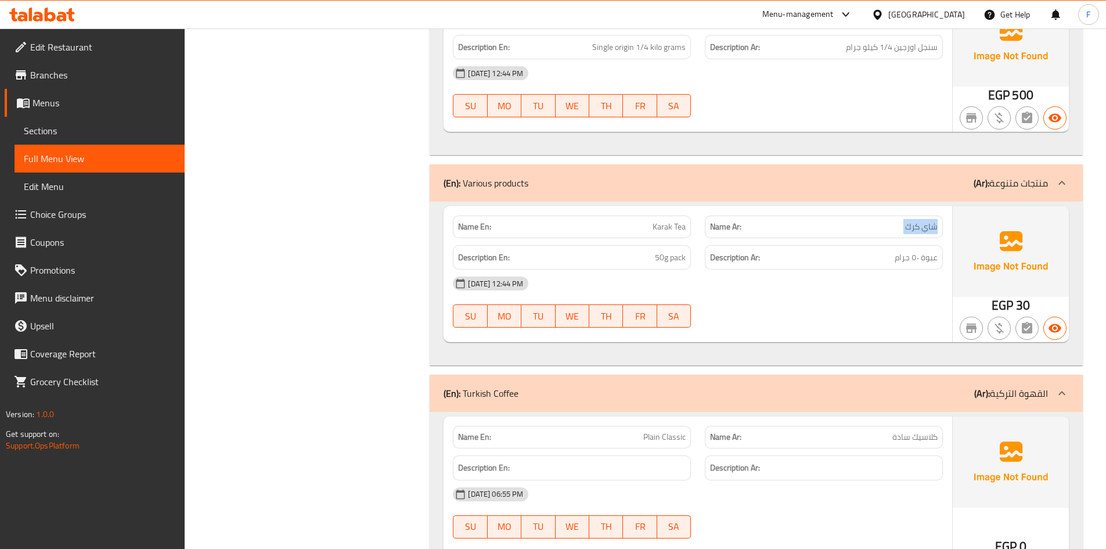
click at [862, 229] on p "Name Ar: شاي كرك" at bounding box center [824, 227] width 228 height 12
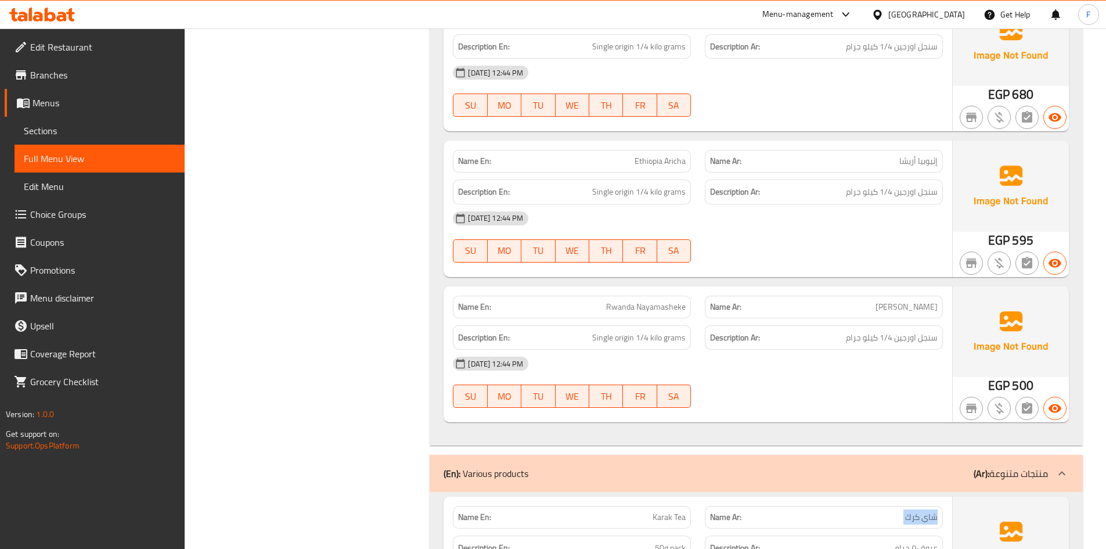
scroll to position [406, 0]
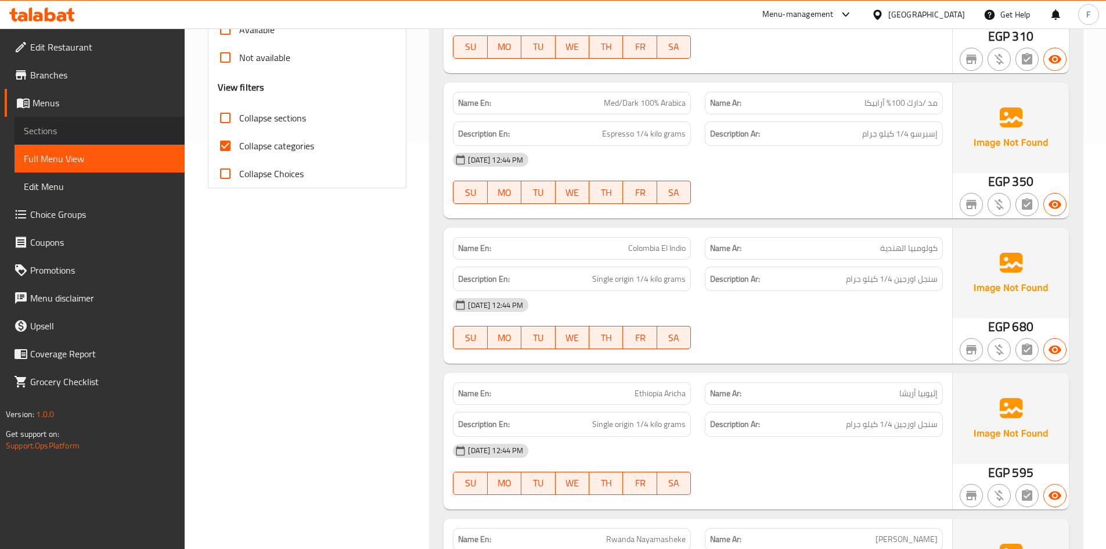
click at [52, 132] on span "Sections" at bounding box center [100, 131] width 152 height 14
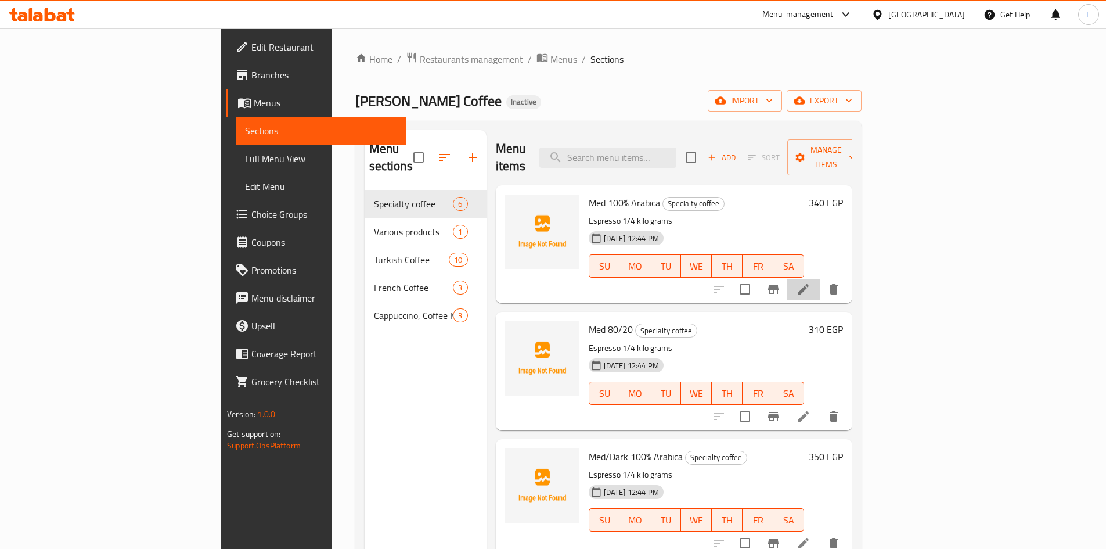
click at [820, 279] on li at bounding box center [803, 289] width 33 height 21
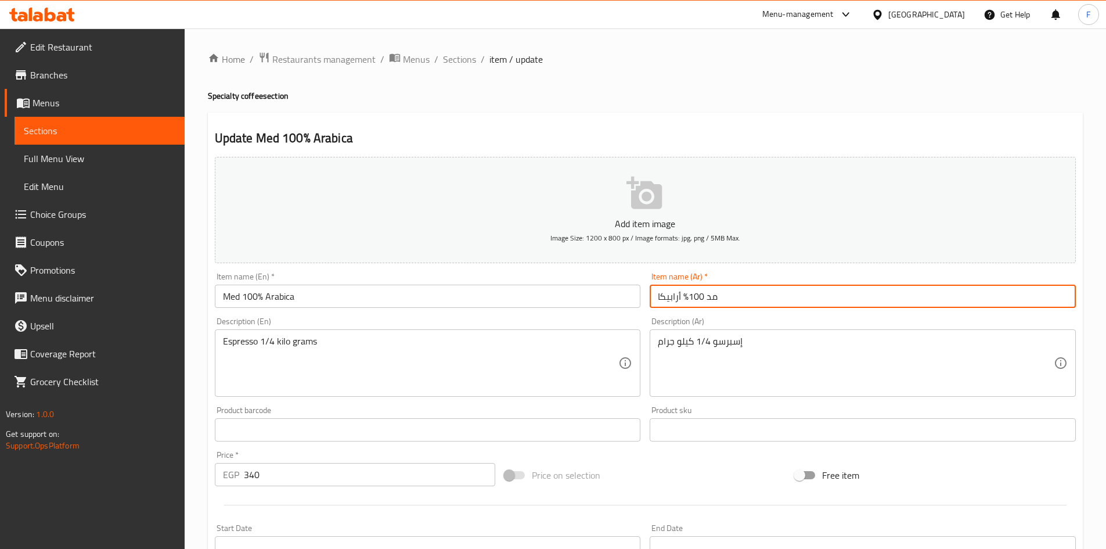
click at [711, 301] on input "مد 100٪ أرابيكا" at bounding box center [863, 296] width 426 height 23
paste input "ي"
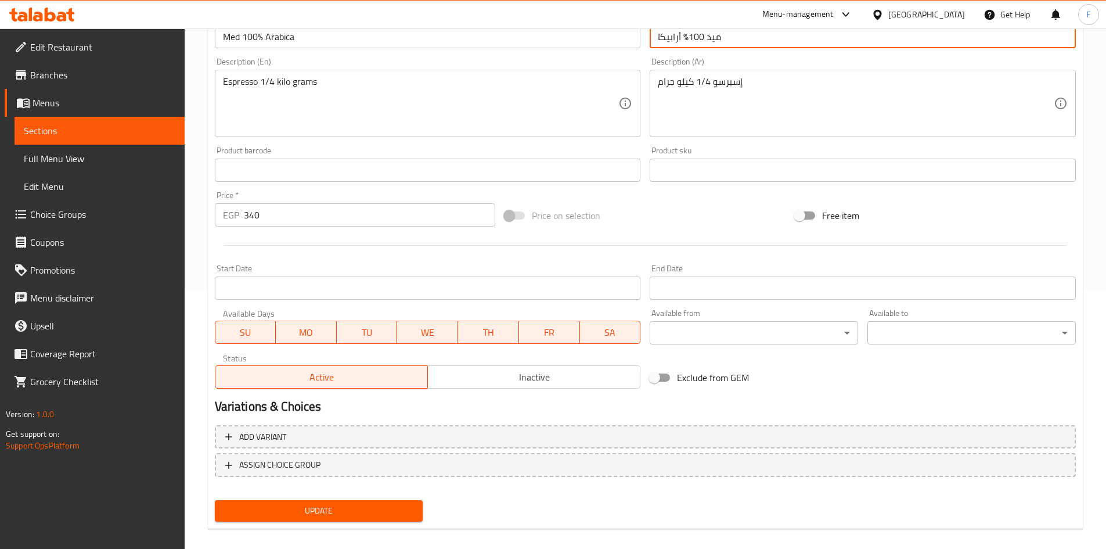
scroll to position [272, 0]
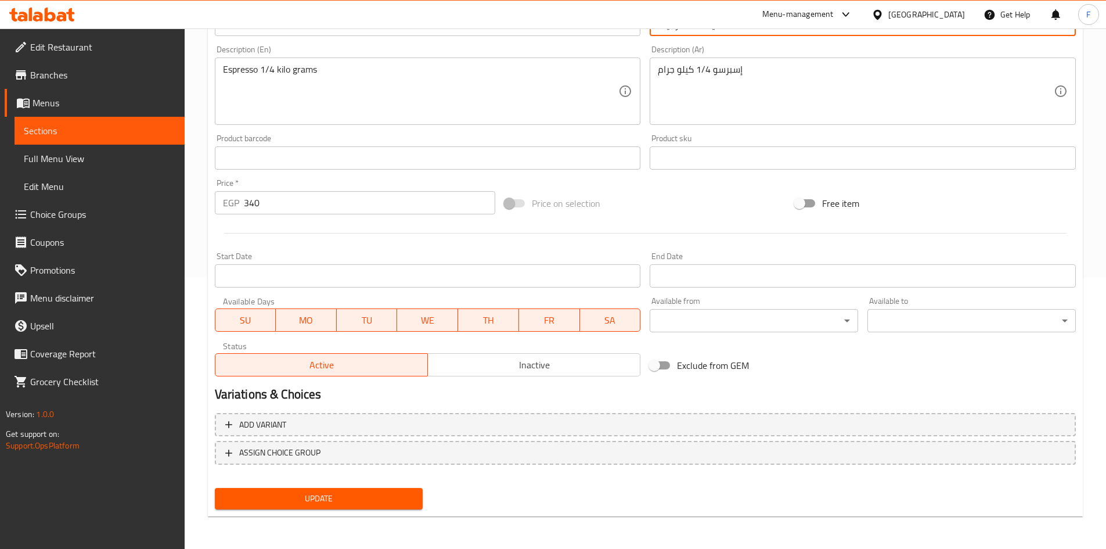
type input "ميد 100٪ أرابيكا"
click at [318, 495] on div "Add item image Image Size: 1200 x 800 px / Image formats: jpg, png / 5MB Max. I…" at bounding box center [645, 196] width 870 height 633
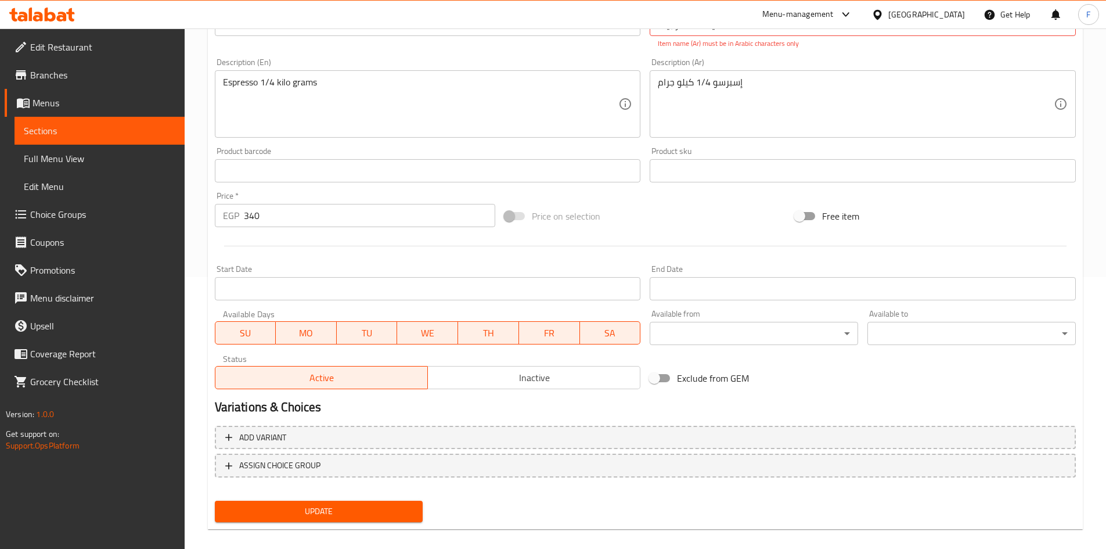
click at [323, 511] on span "Update" at bounding box center [319, 511] width 190 height 15
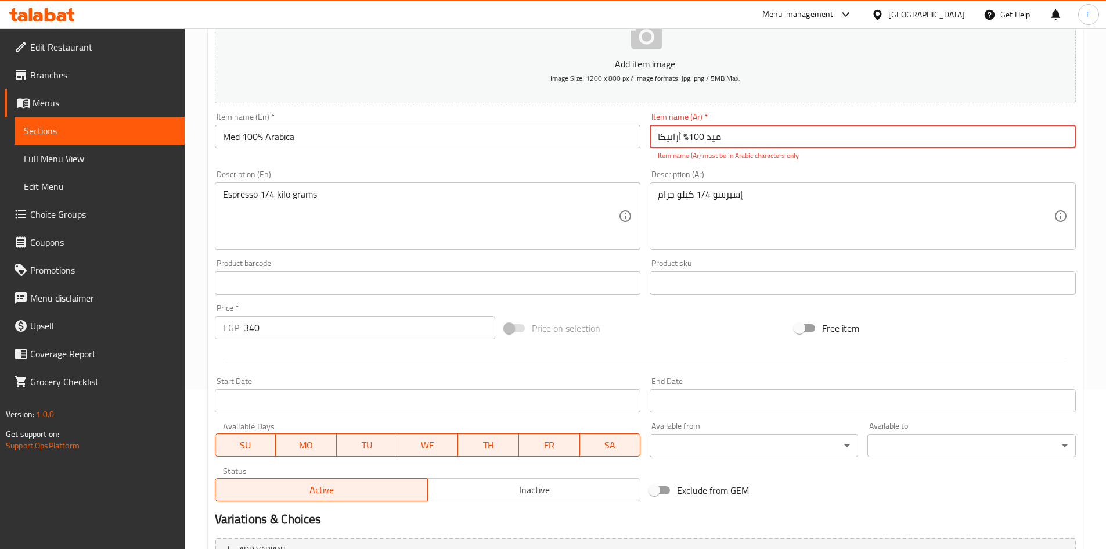
scroll to position [156, 0]
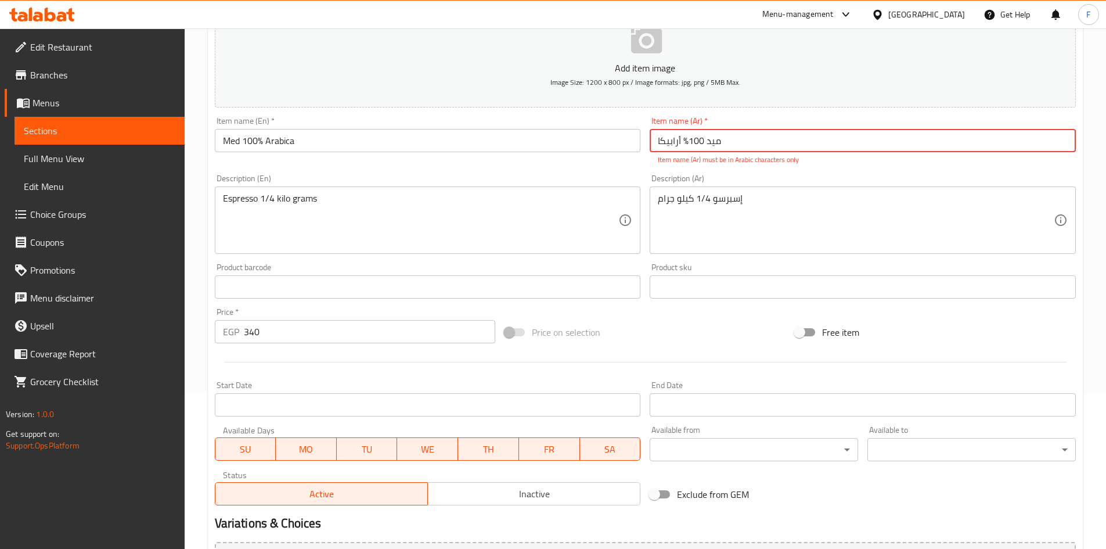
click at [683, 150] on input "ميد 100٪ أرابيكا" at bounding box center [863, 140] width 426 height 23
click at [68, 124] on span "Sections" at bounding box center [100, 131] width 152 height 14
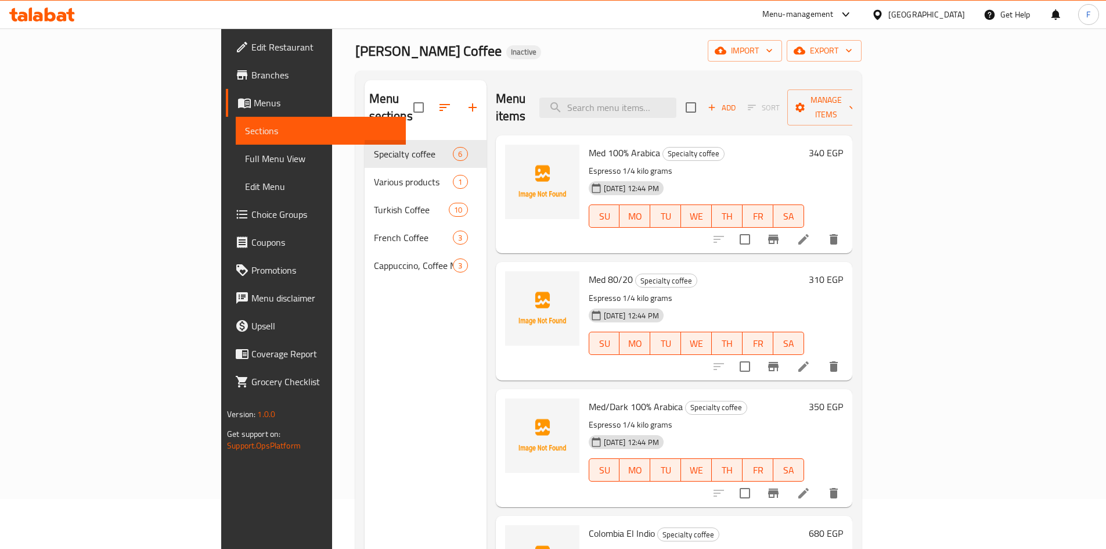
scroll to position [39, 0]
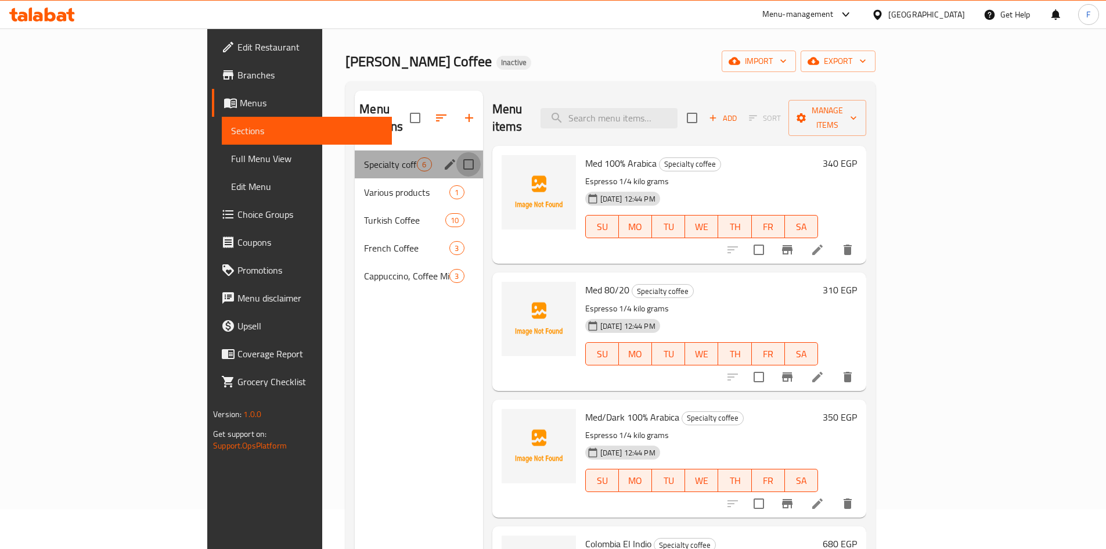
click at [456, 152] on input "Menu sections" at bounding box center [468, 164] width 24 height 24
checkbox input "true"
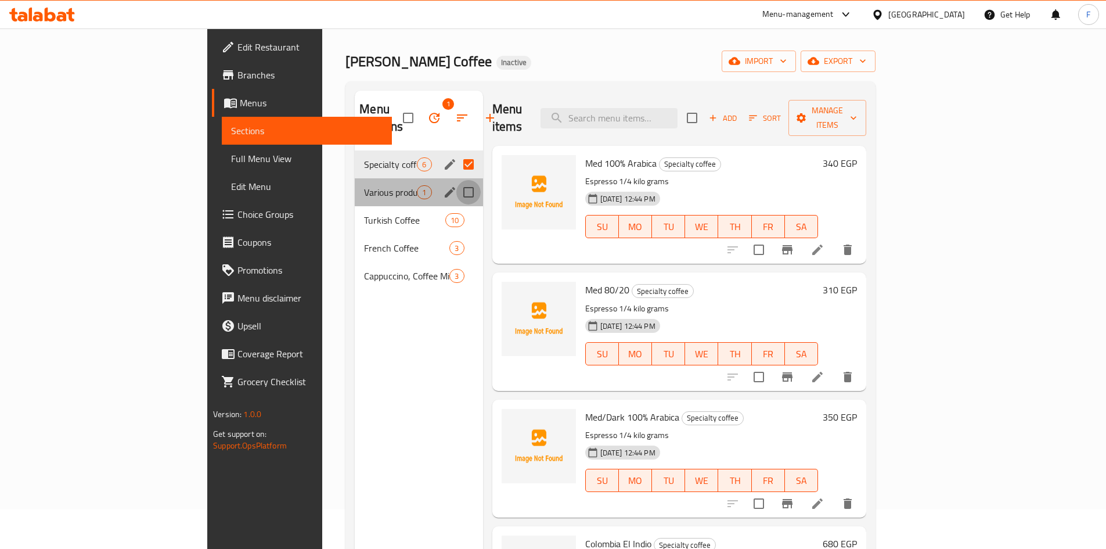
click at [456, 180] on input "Menu sections" at bounding box center [468, 192] width 24 height 24
checkbox input "true"
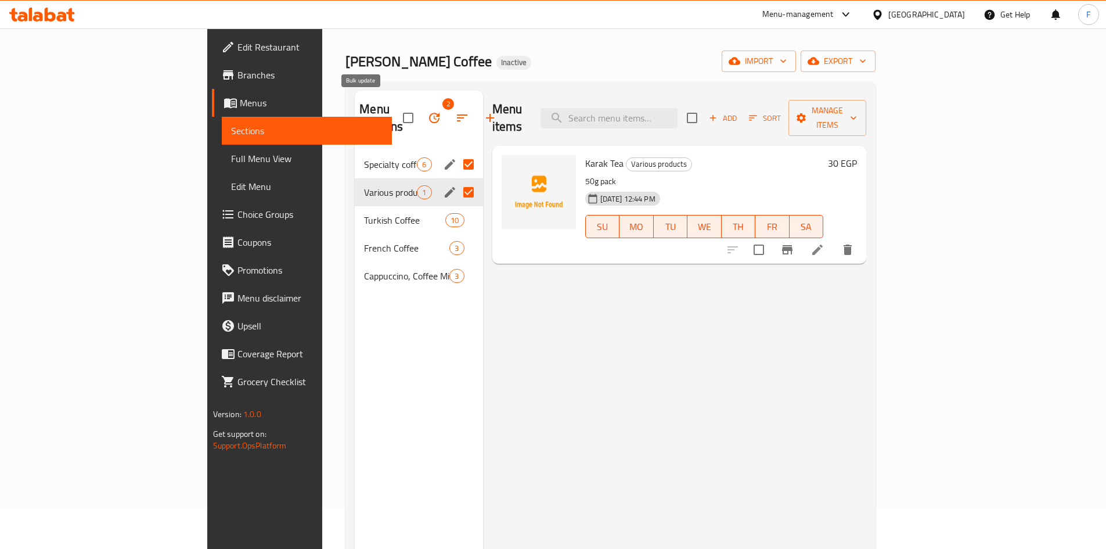
click at [427, 111] on icon "button" at bounding box center [434, 118] width 14 height 14
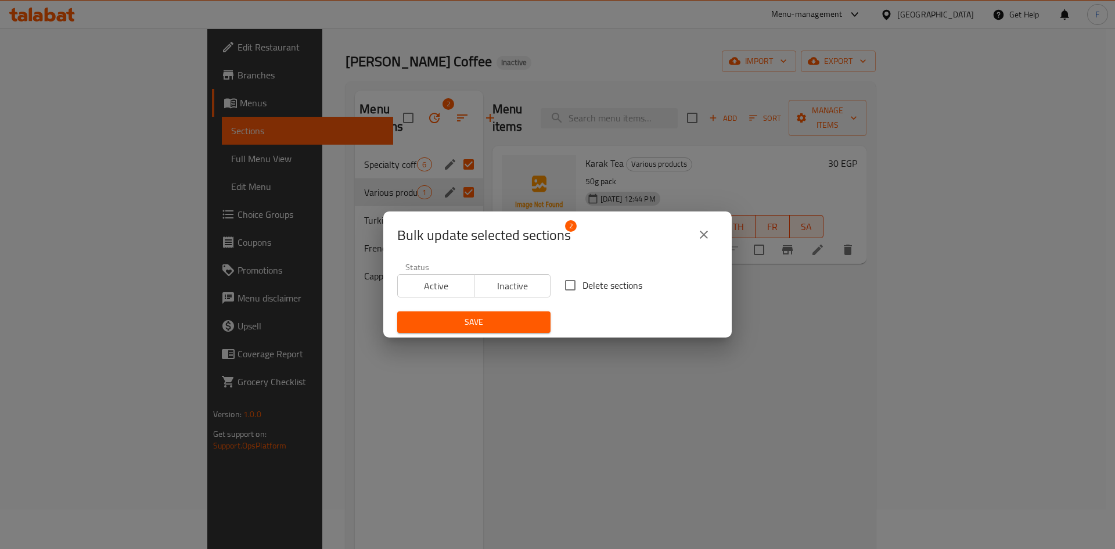
click at [567, 282] on input "Delete sections" at bounding box center [570, 285] width 24 height 24
checkbox input "true"
click at [513, 317] on span "Save" at bounding box center [473, 322] width 135 height 15
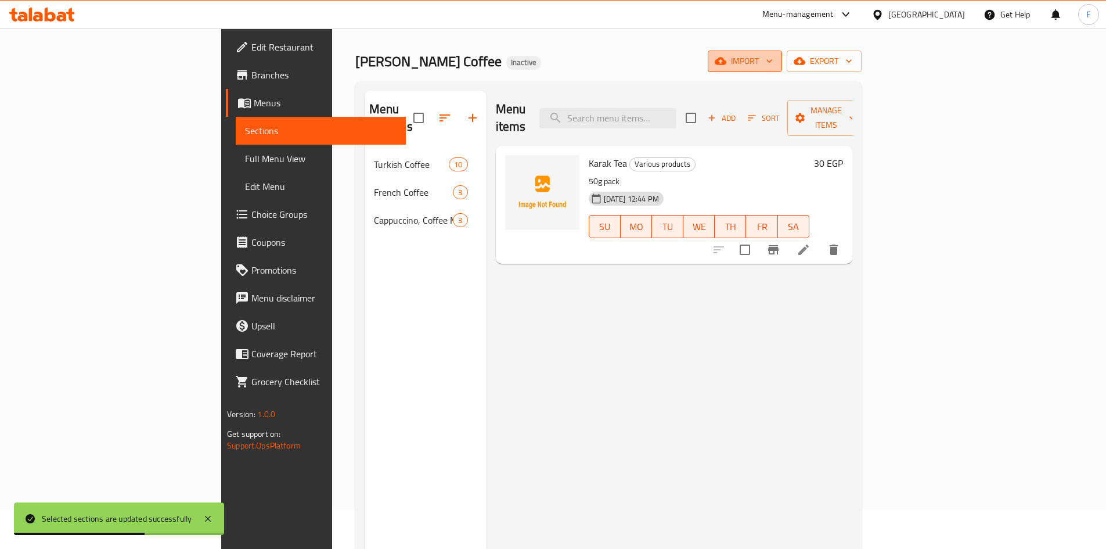
click at [773, 63] on span "import" at bounding box center [745, 61] width 56 height 15
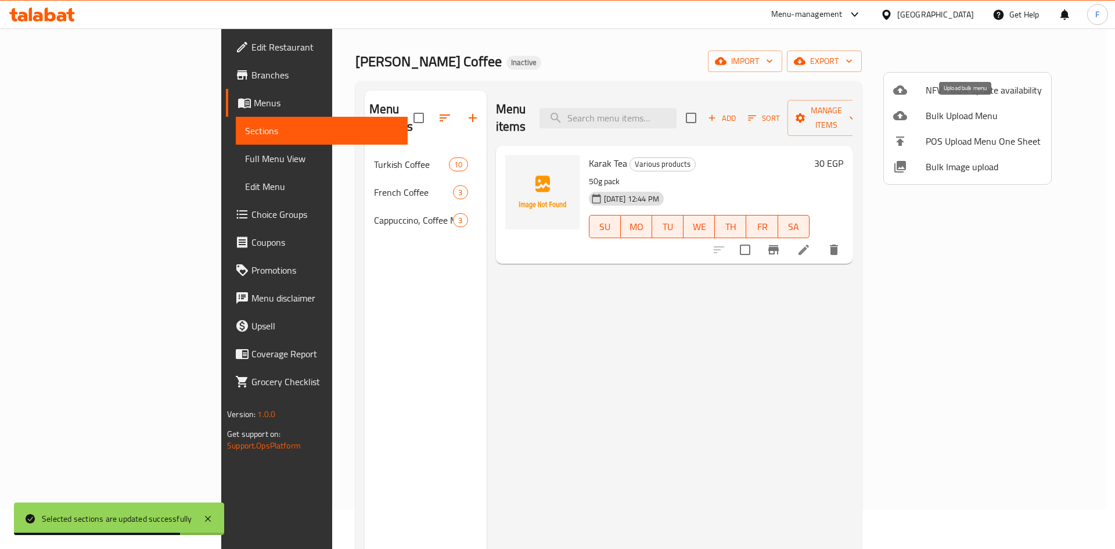
click at [950, 116] on span "Bulk Upload Menu" at bounding box center [984, 116] width 116 height 14
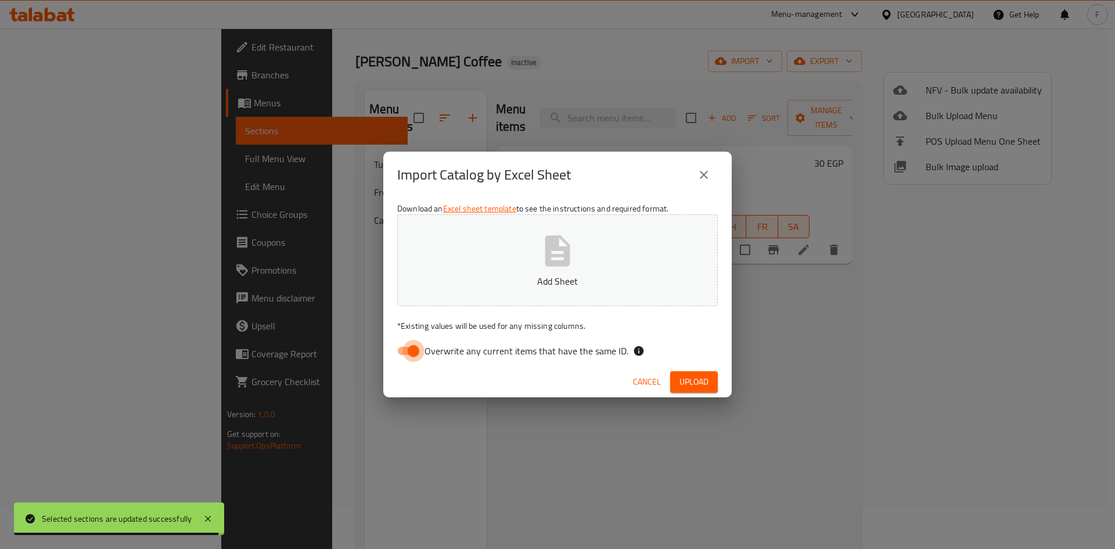
click at [408, 346] on input "Overwrite any current items that have the same ID." at bounding box center [413, 351] width 66 height 22
checkbox input "false"
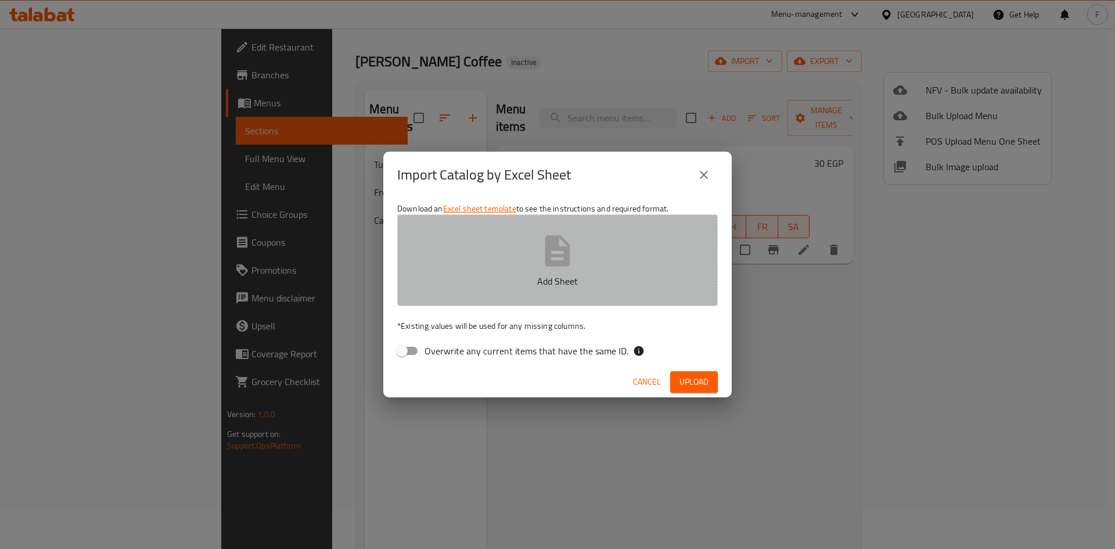
click at [578, 255] on button "Add Sheet" at bounding box center [557, 260] width 321 height 92
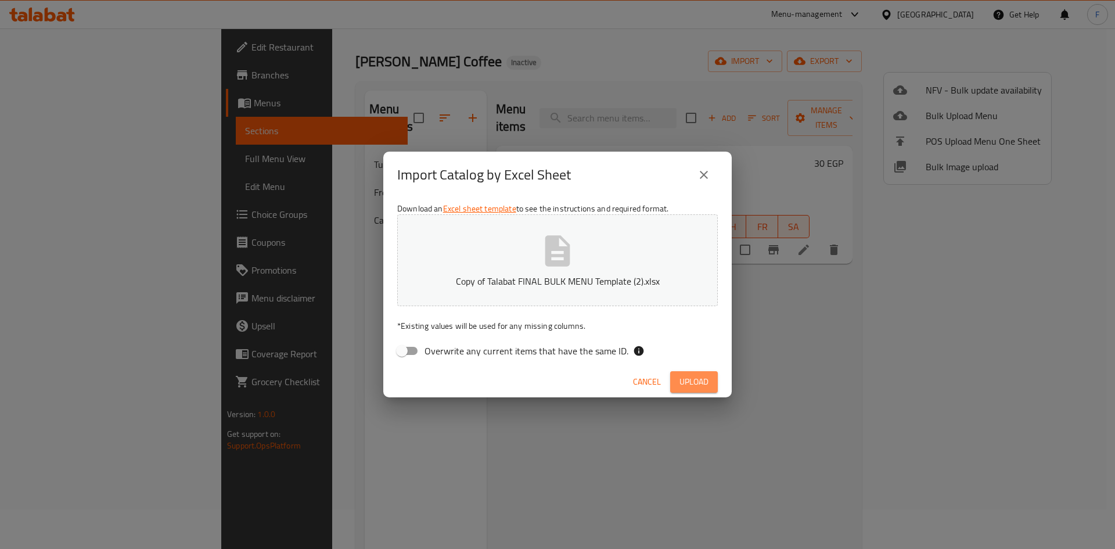
click at [694, 383] on span "Upload" at bounding box center [693, 382] width 29 height 15
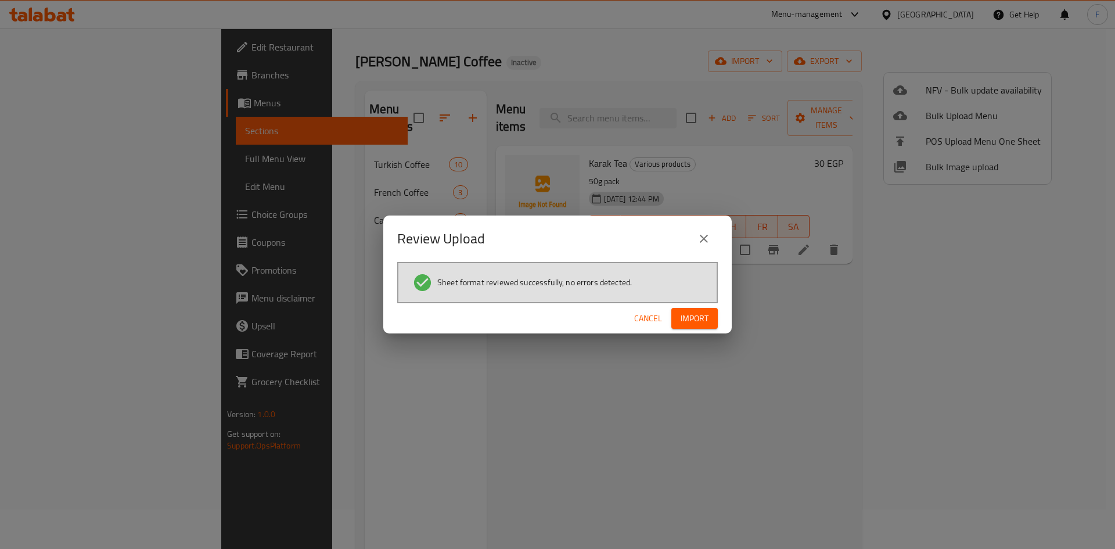
click at [699, 323] on span "Import" at bounding box center [695, 318] width 28 height 15
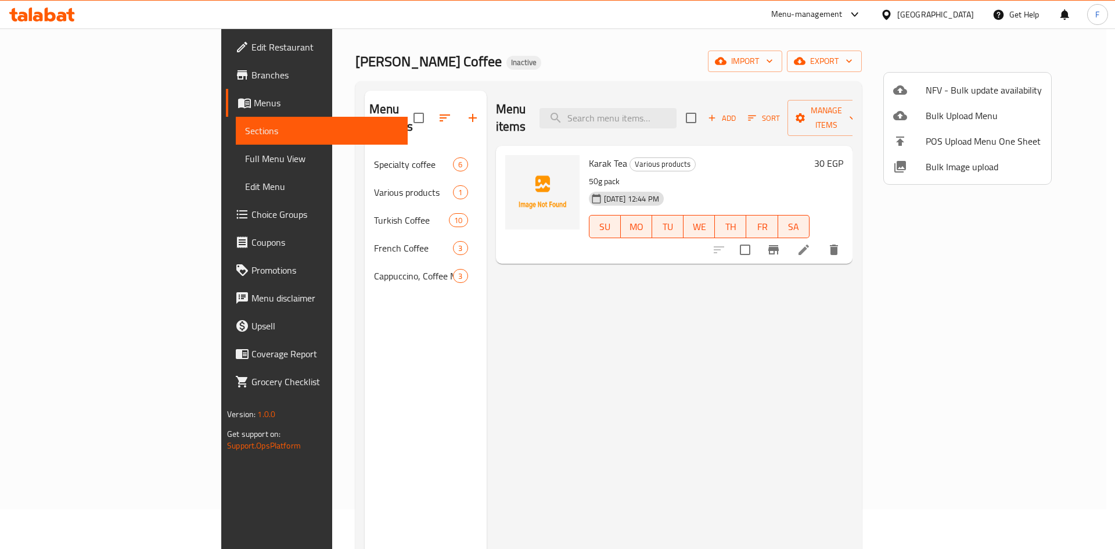
click at [305, 145] on div at bounding box center [557, 274] width 1115 height 549
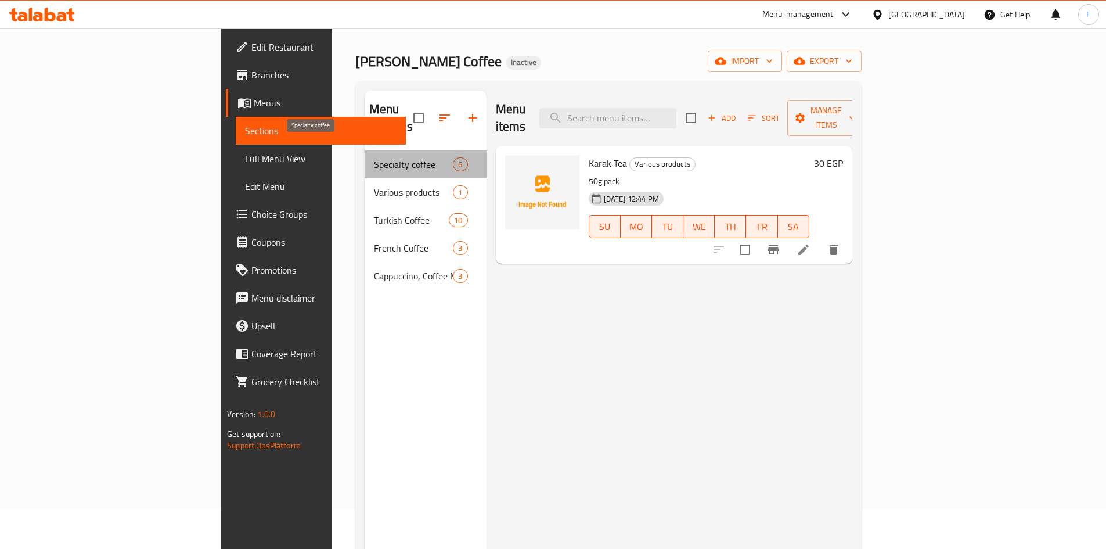
click at [374, 157] on span "Specialty coffee" at bounding box center [414, 164] width 80 height 14
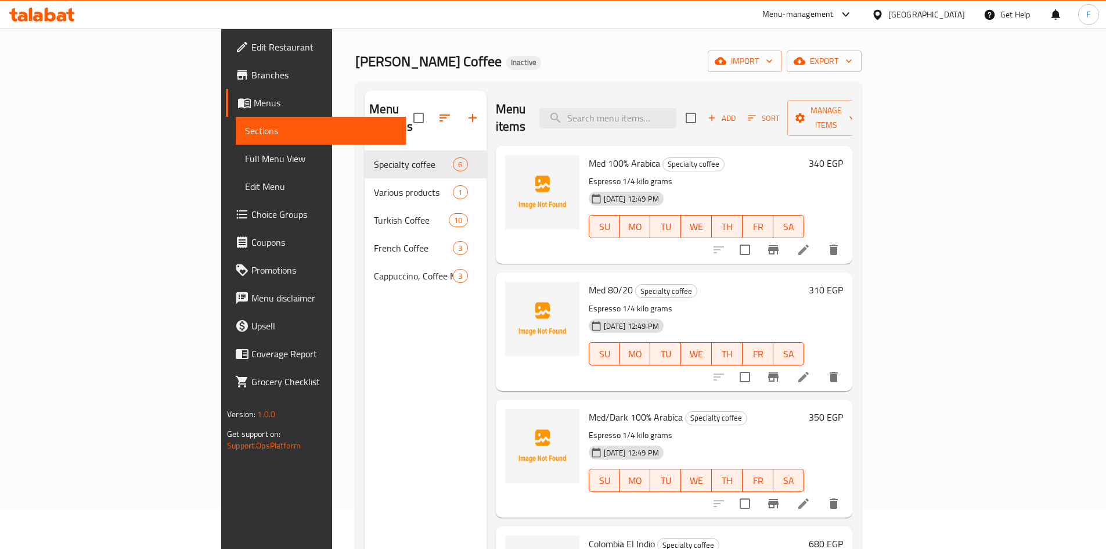
click at [593, 174] on p "Espresso 1/4 kilo grams" at bounding box center [696, 181] width 215 height 15
drag, startPoint x: 593, startPoint y: 164, endPoint x: 578, endPoint y: 163, distance: 15.7
click at [589, 174] on p "Espresso 1/4 kilo grams" at bounding box center [696, 181] width 215 height 15
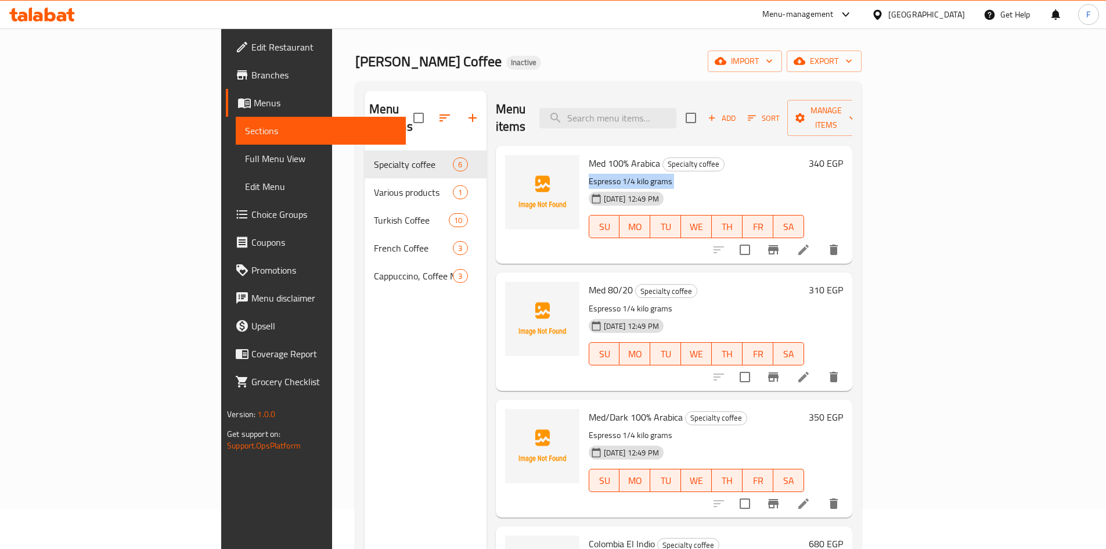
click at [589, 174] on p "Espresso 1/4 kilo grams" at bounding box center [696, 181] width 215 height 15
copy div "Espresso 1/4 kilo grams"
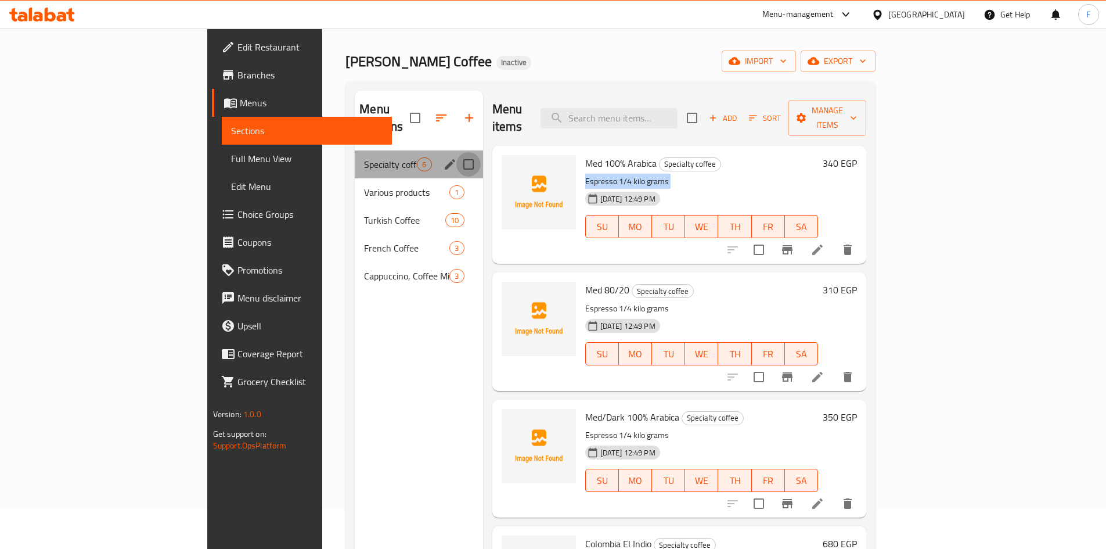
click at [456, 152] on input "Menu sections" at bounding box center [468, 164] width 24 height 24
checkbox input "true"
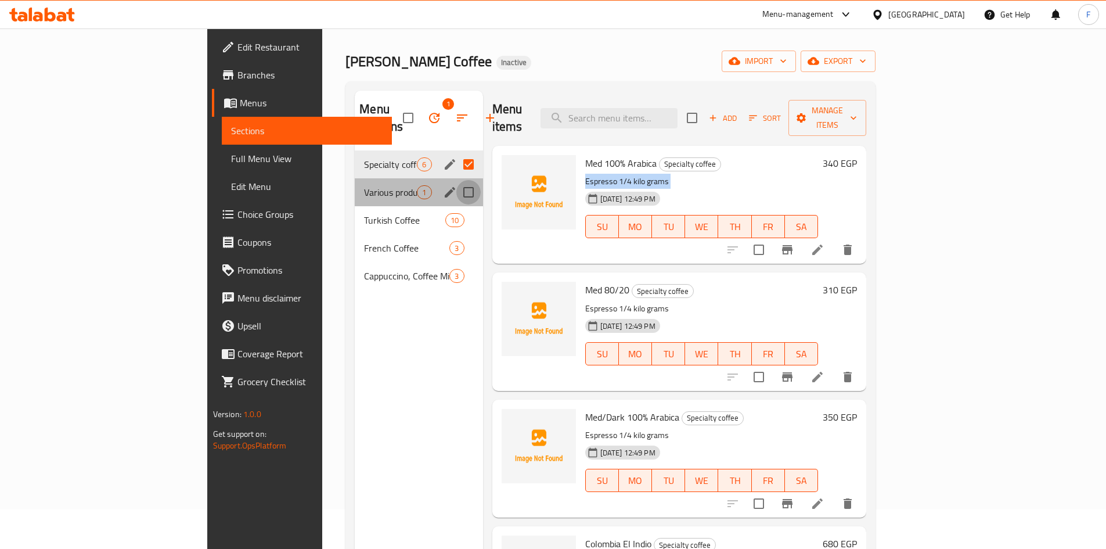
click at [456, 180] on input "Menu sections" at bounding box center [468, 192] width 24 height 24
checkbox input "true"
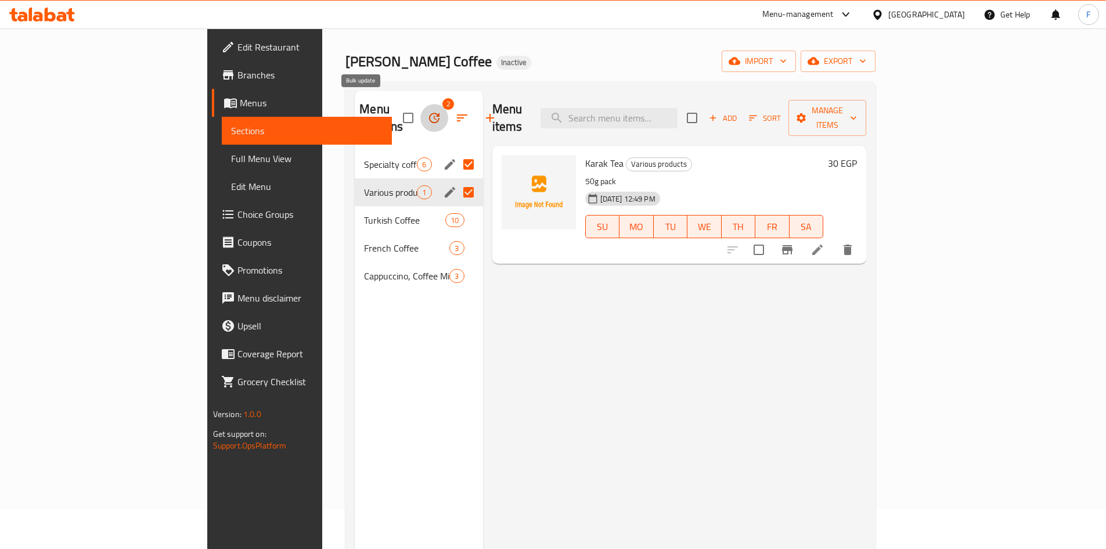
click at [427, 111] on icon "button" at bounding box center [434, 118] width 14 height 14
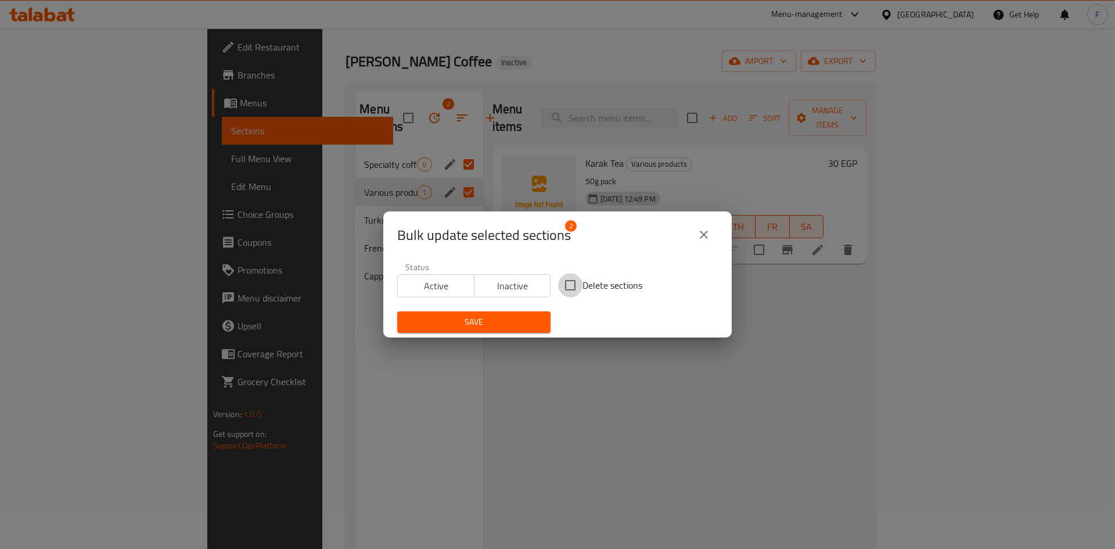
click at [570, 282] on input "Delete sections" at bounding box center [570, 285] width 24 height 24
checkbox input "true"
click at [526, 321] on span "Save" at bounding box center [473, 322] width 135 height 15
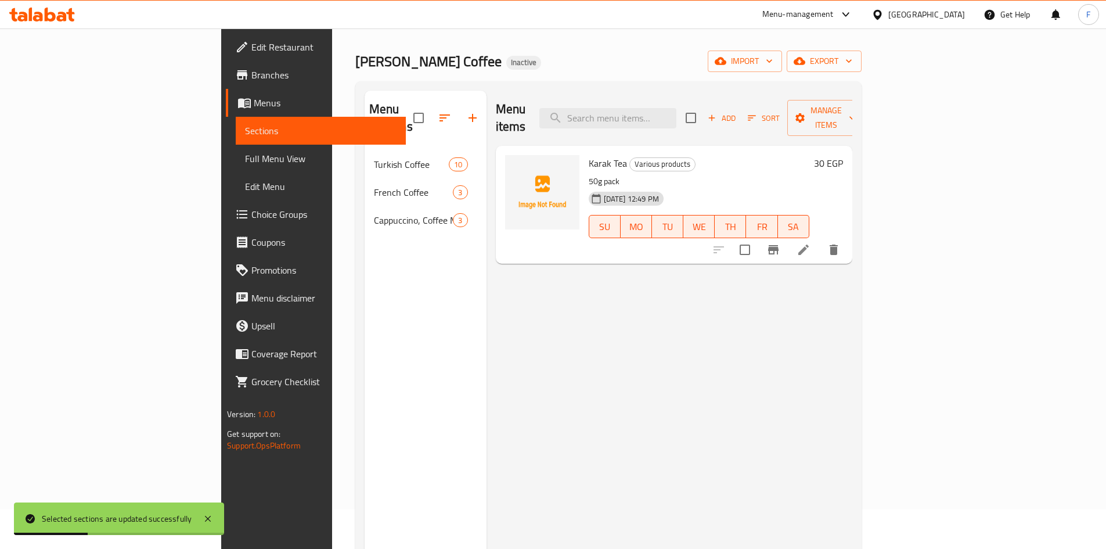
click at [801, 61] on div "Elsheikh Amin Coffee Inactive import export" at bounding box center [608, 61] width 506 height 21
click at [773, 64] on span "import" at bounding box center [745, 61] width 56 height 15
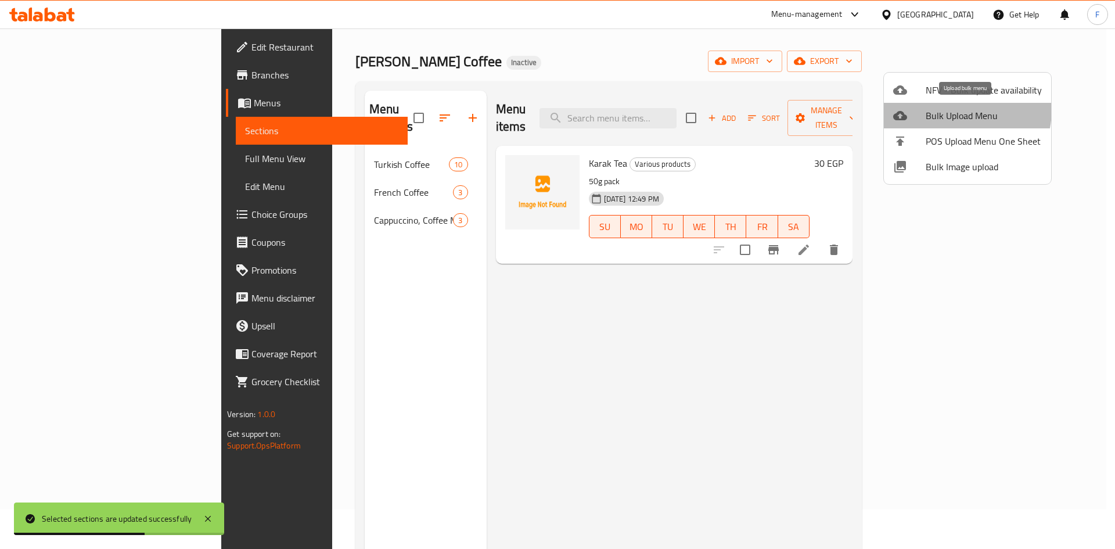
click at [955, 110] on span "Bulk Upload Menu" at bounding box center [984, 116] width 116 height 14
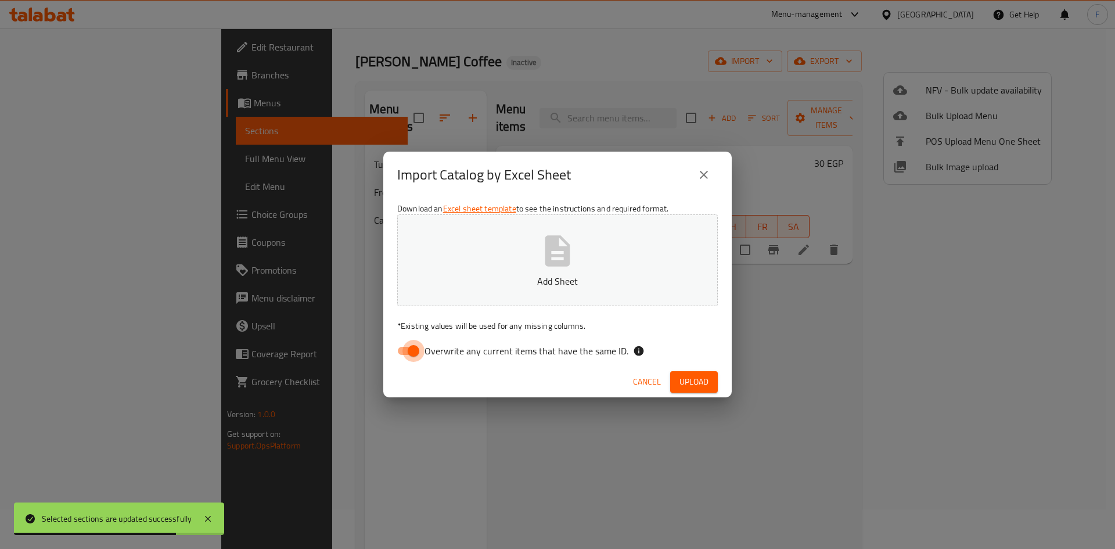
click at [408, 348] on input "Overwrite any current items that have the same ID." at bounding box center [413, 351] width 66 height 22
checkbox input "false"
click at [704, 384] on span "Upload" at bounding box center [693, 382] width 29 height 15
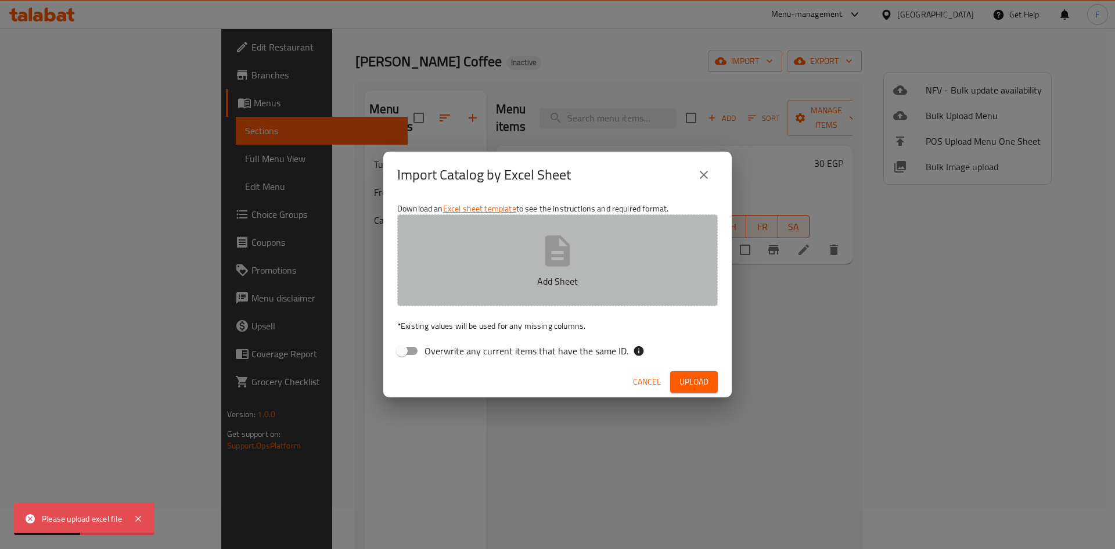
click at [562, 252] on icon "button" at bounding box center [557, 250] width 37 height 37
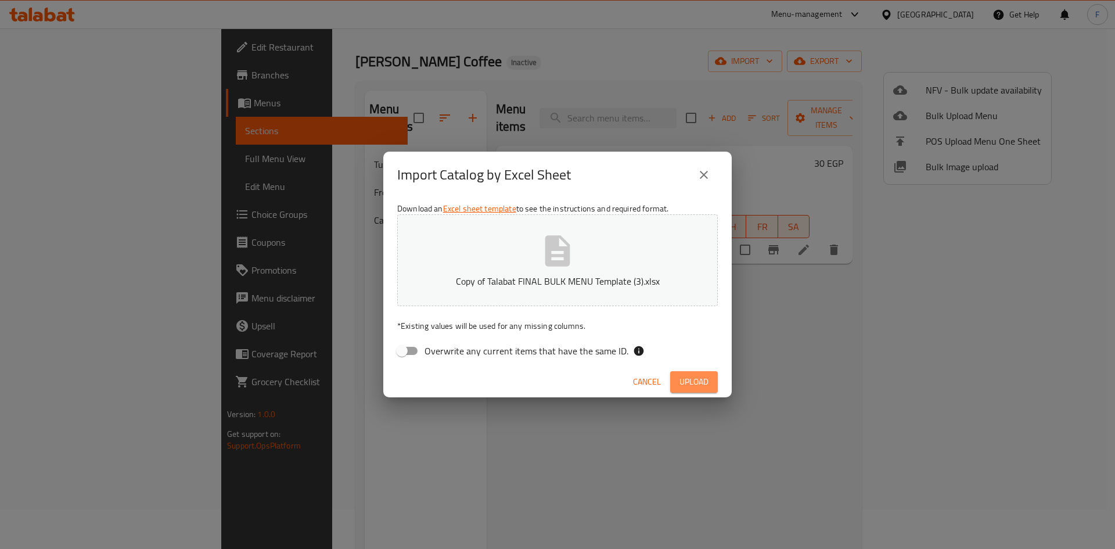
click at [705, 382] on span "Upload" at bounding box center [693, 382] width 29 height 15
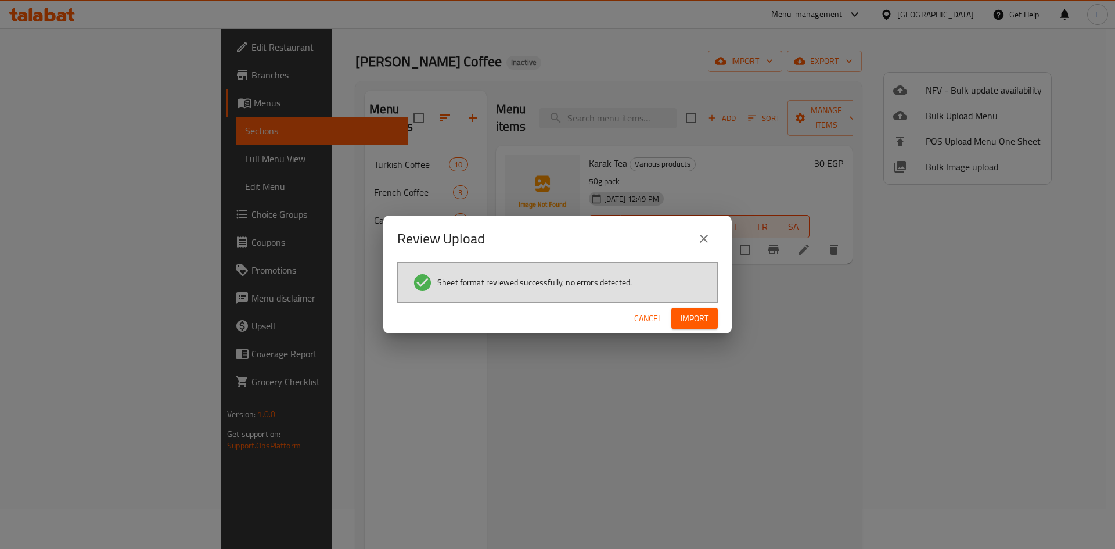
click at [698, 319] on span "Import" at bounding box center [695, 318] width 28 height 15
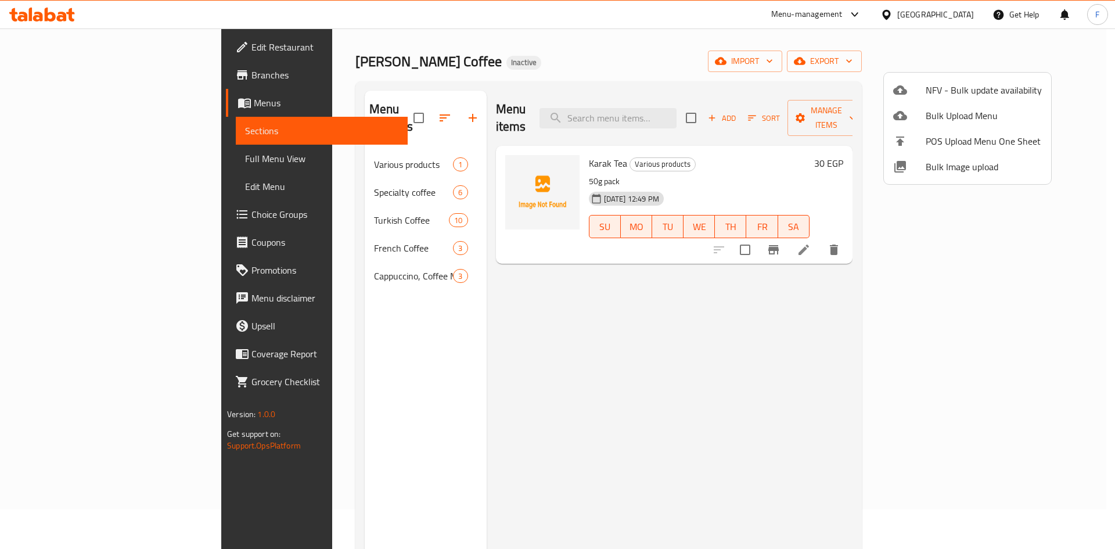
click at [305, 177] on div at bounding box center [557, 274] width 1115 height 549
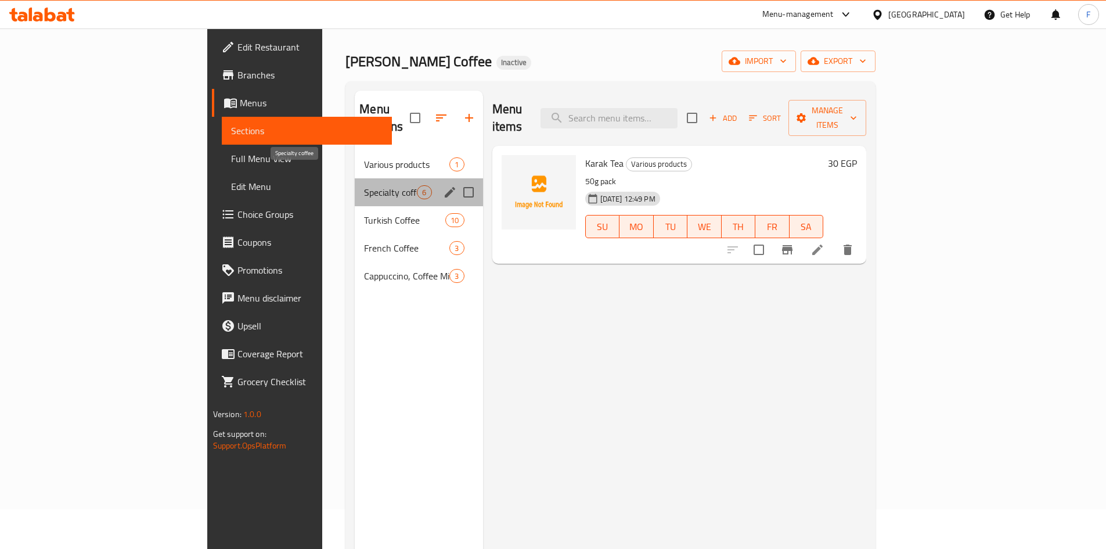
click at [364, 185] on span "Specialty coffee" at bounding box center [390, 192] width 53 height 14
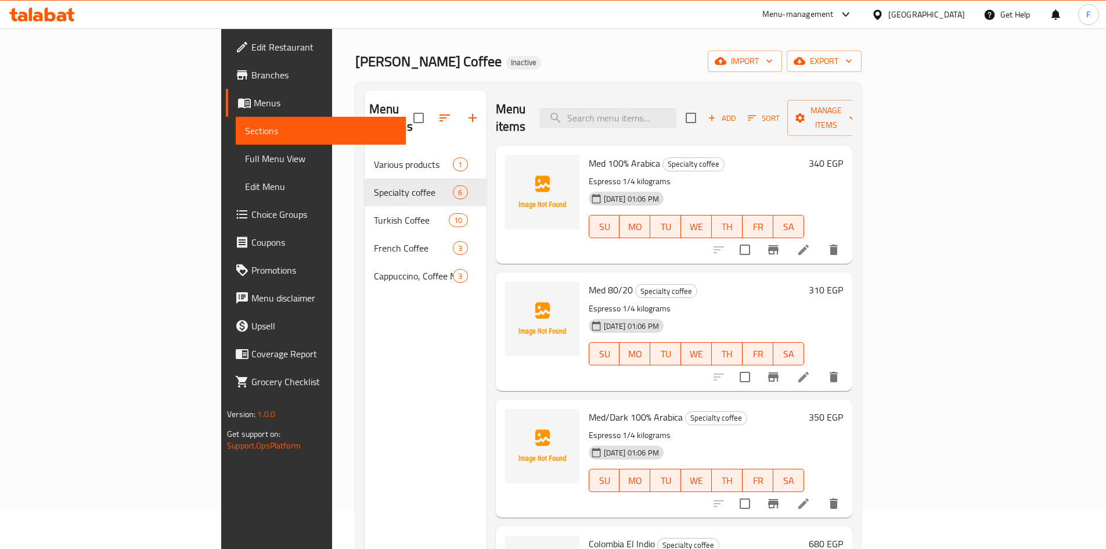
click at [589, 174] on p "Espresso 1/4 kilograms" at bounding box center [696, 181] width 215 height 15
click at [590, 174] on p "Espresso 1/4 kilograms" at bounding box center [696, 181] width 215 height 15
click at [591, 174] on p "Espresso 1/4 kilograms" at bounding box center [696, 181] width 215 height 15
click at [589, 301] on p "Espresso 1/4 kilograms" at bounding box center [696, 308] width 215 height 15
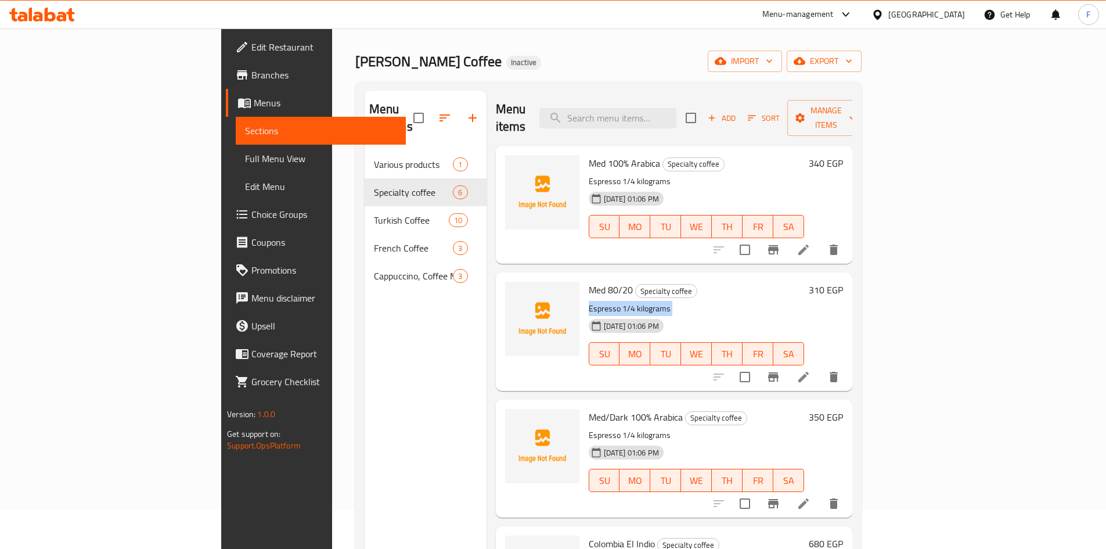
click at [589, 301] on p "Espresso 1/4 kilograms" at bounding box center [696, 308] width 215 height 15
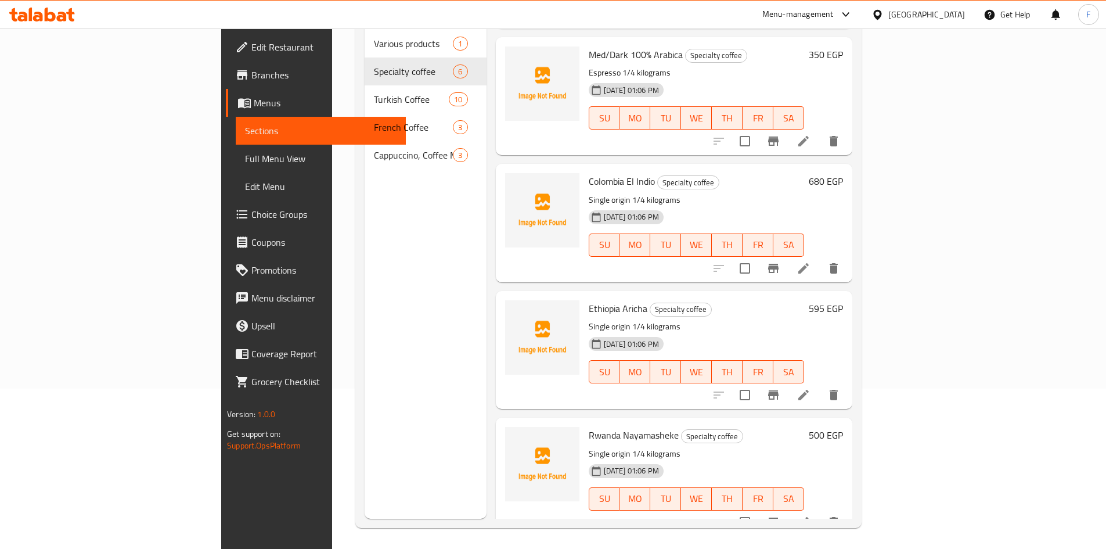
scroll to position [163, 0]
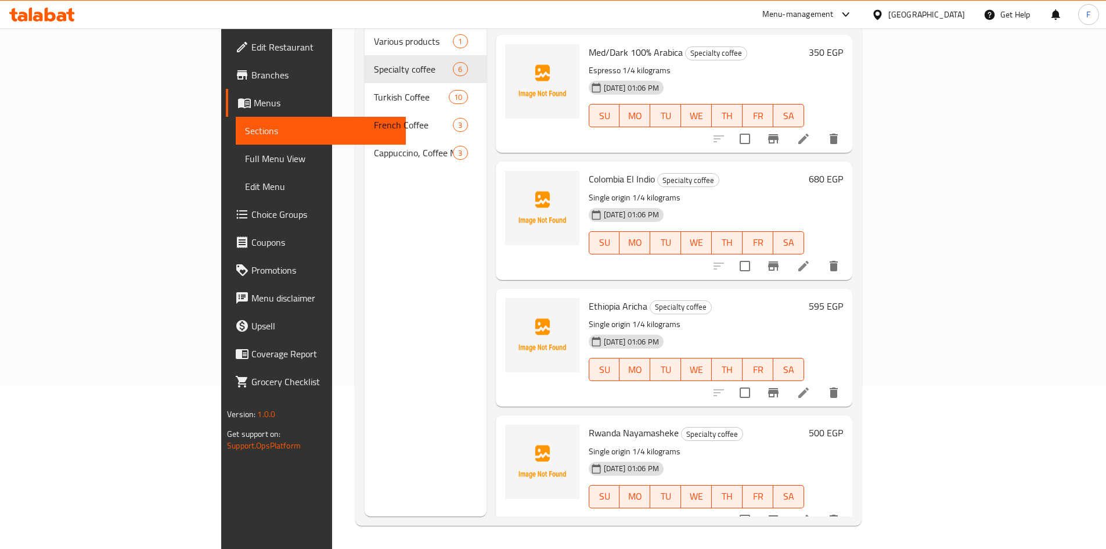
click at [589, 444] on p "Single origin 1/4 kilograms" at bounding box center [696, 451] width 215 height 15
click at [589, 317] on p "Single origin 1/4 kilograms" at bounding box center [696, 324] width 215 height 15
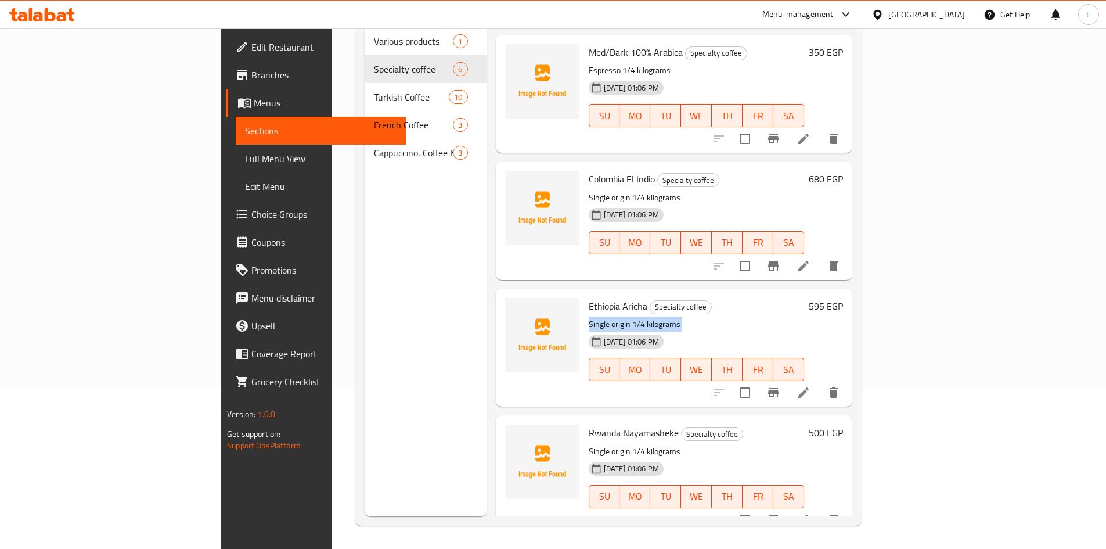
click at [589, 317] on p "Single origin 1/4 kilograms" at bounding box center [696, 324] width 215 height 15
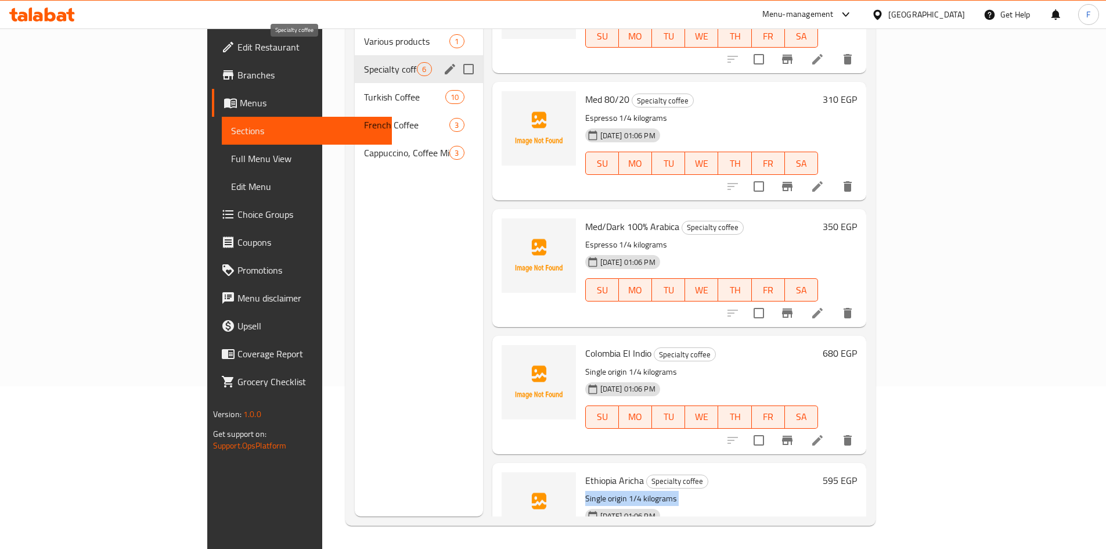
click at [364, 62] on span "Specialty coffee" at bounding box center [390, 69] width 53 height 14
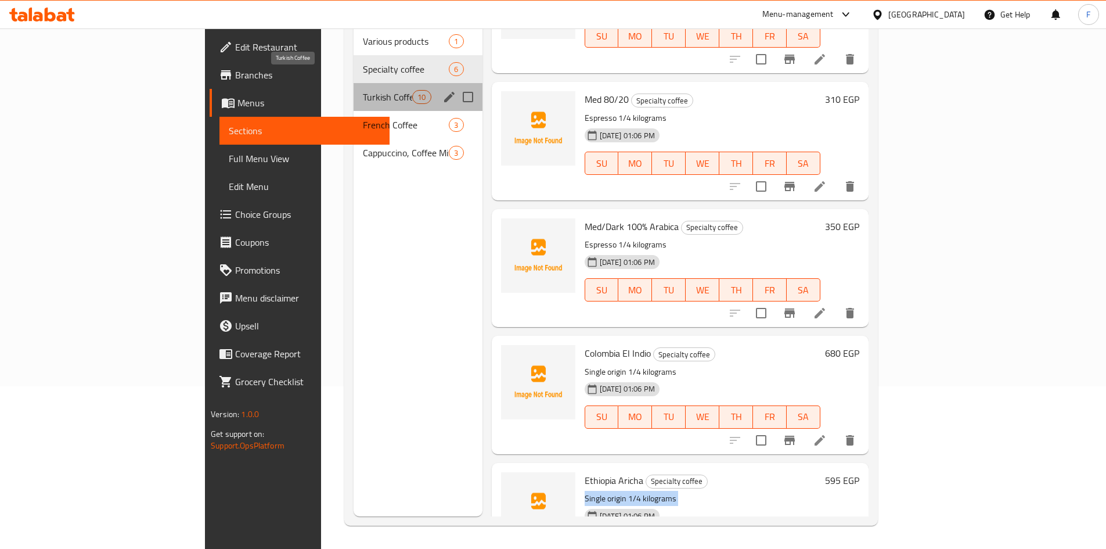
click at [363, 90] on span "Turkish Coffee" at bounding box center [387, 97] width 49 height 14
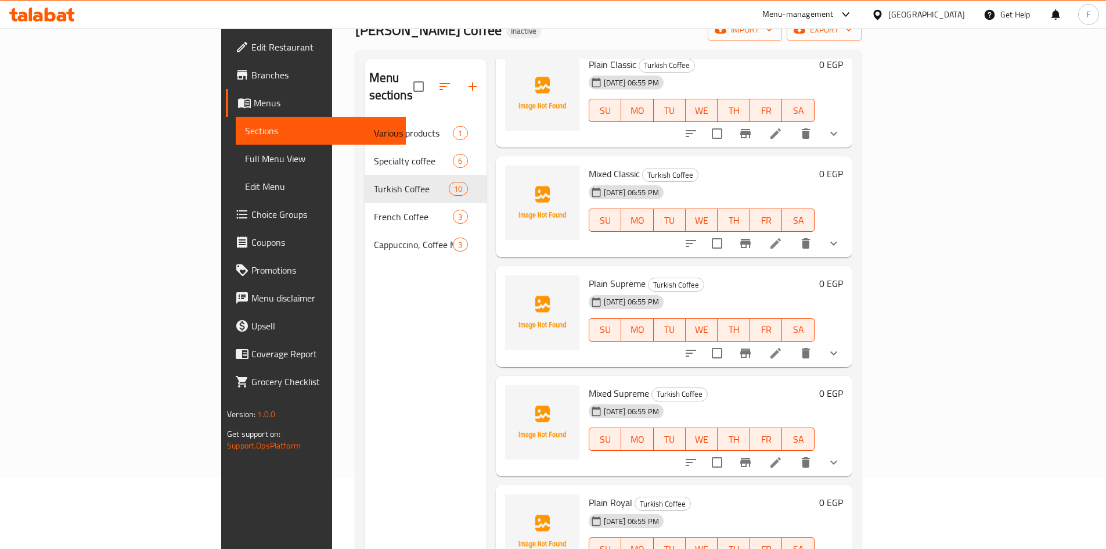
scroll to position [46, 0]
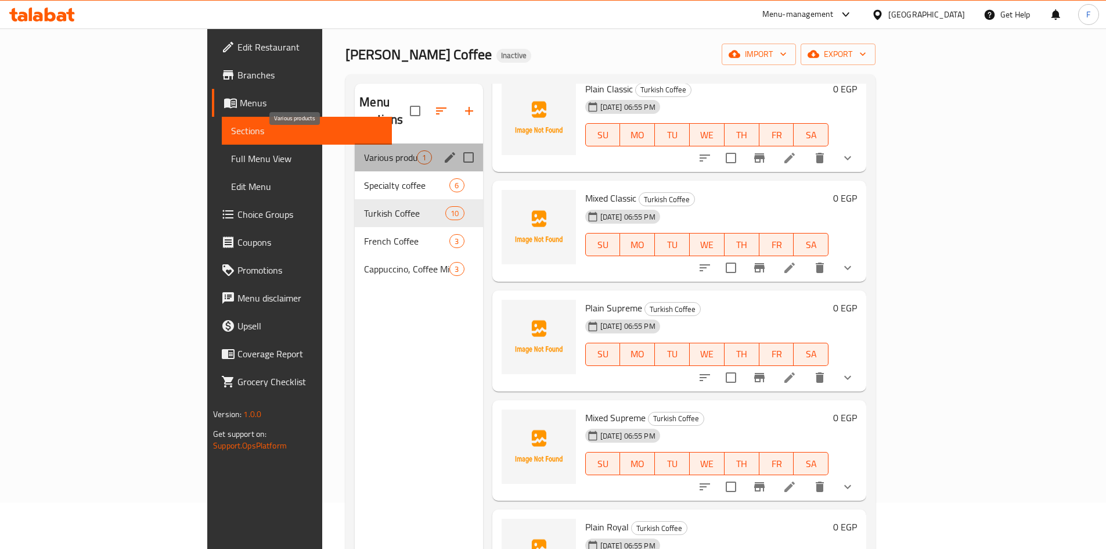
click at [364, 150] on span "Various products" at bounding box center [390, 157] width 53 height 14
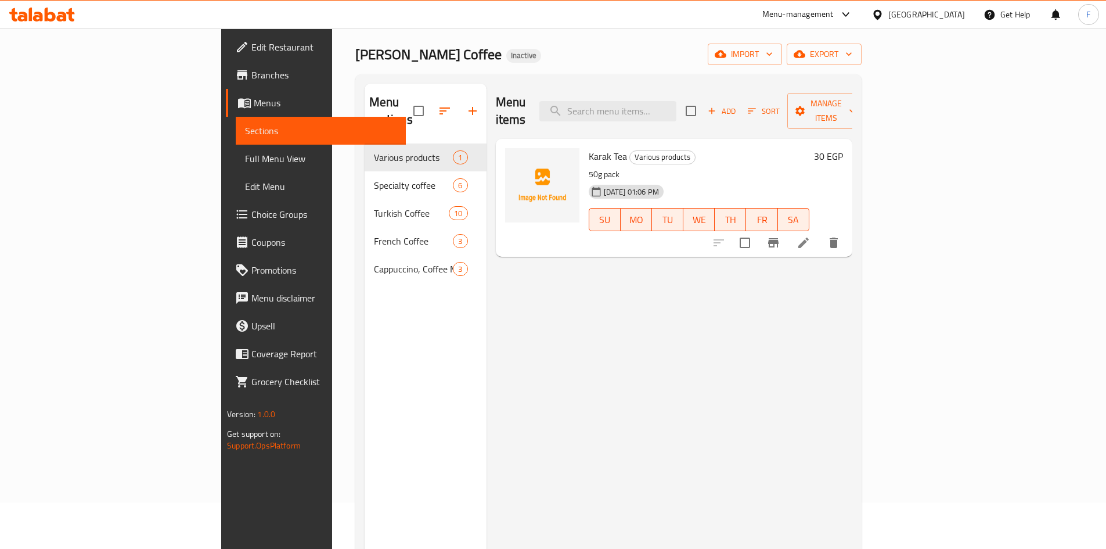
click at [584, 180] on div "04-09-2025 01:06 PM" at bounding box center [612, 191] width 57 height 23
click at [589, 167] on p "50g pack" at bounding box center [699, 174] width 221 height 15
click at [245, 155] on span "Full Menu View" at bounding box center [321, 159] width 152 height 14
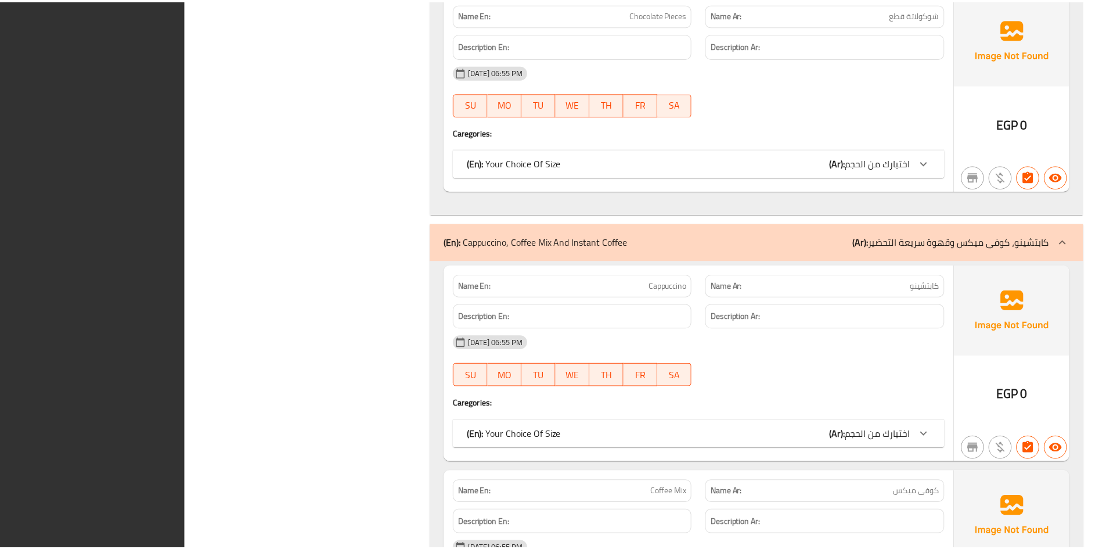
scroll to position [4260, 0]
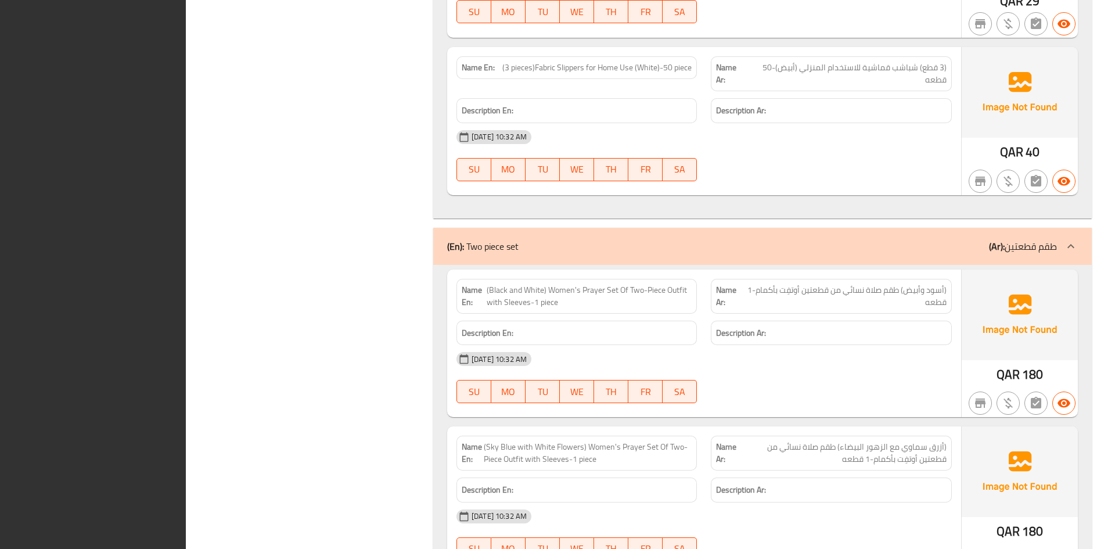
scroll to position [2160, 0]
